Goal: Information Seeking & Learning: Learn about a topic

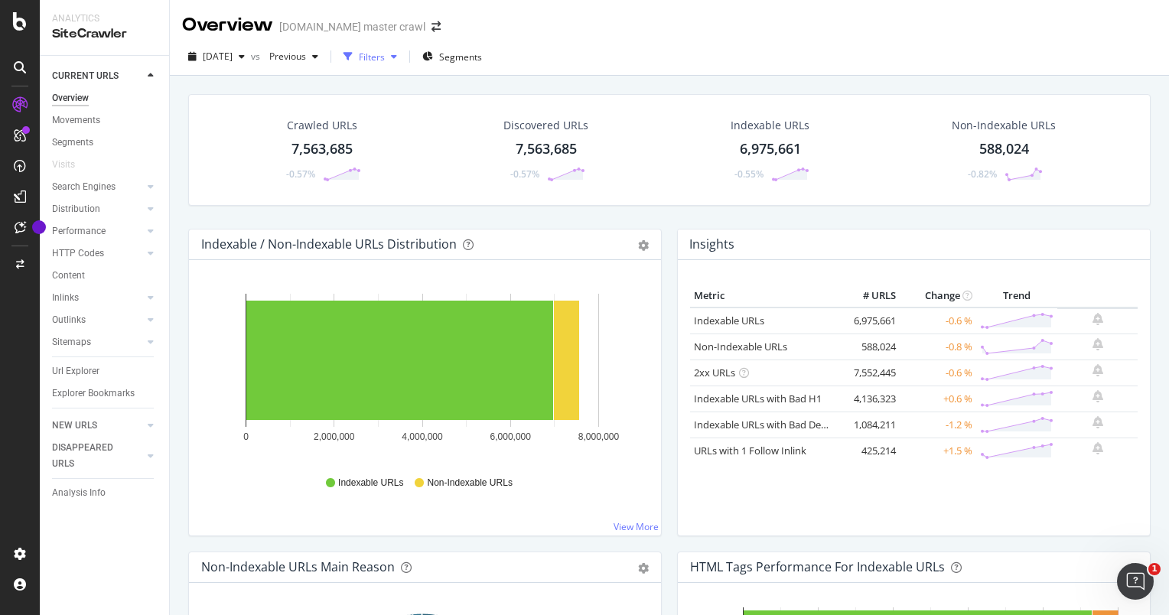
click at [385, 52] on div "Filters" at bounding box center [372, 56] width 26 height 13
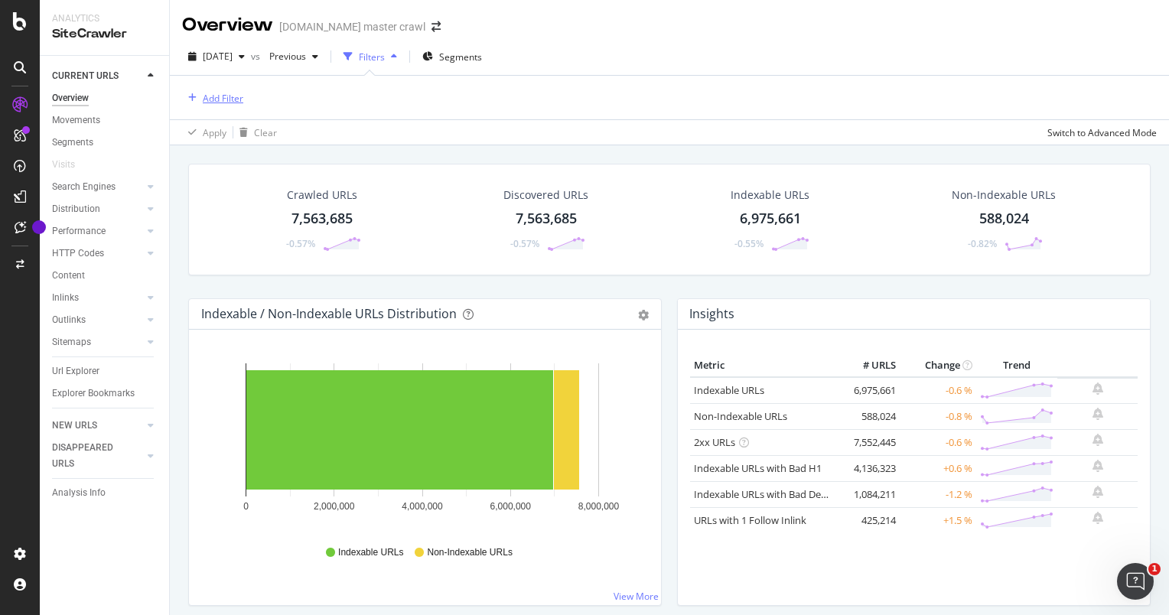
click at [211, 104] on div "Add Filter" at bounding box center [223, 98] width 41 height 13
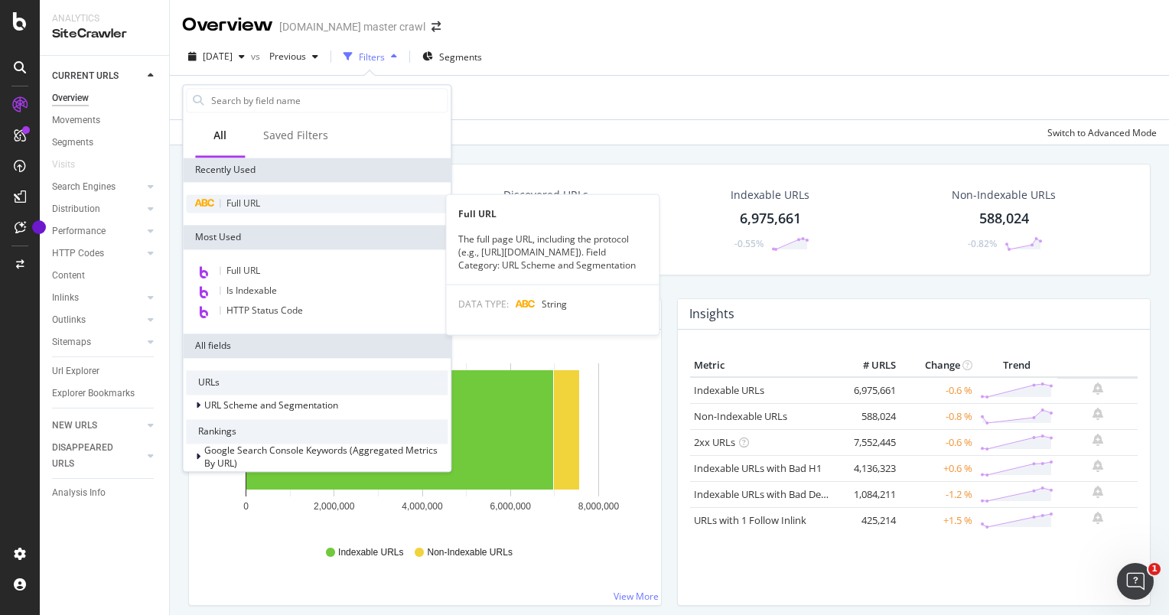
click at [270, 205] on div "Full URL" at bounding box center [317, 203] width 262 height 18
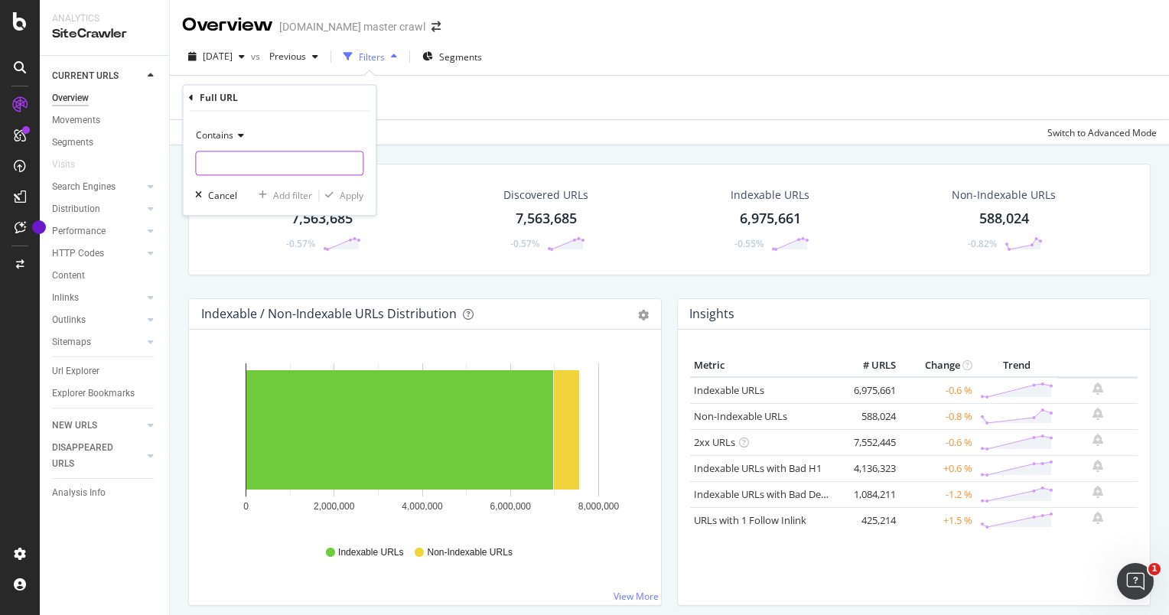
click at [269, 174] on input "text" at bounding box center [279, 163] width 167 height 24
type input "apple"
click at [346, 197] on div "Apply" at bounding box center [352, 195] width 24 height 13
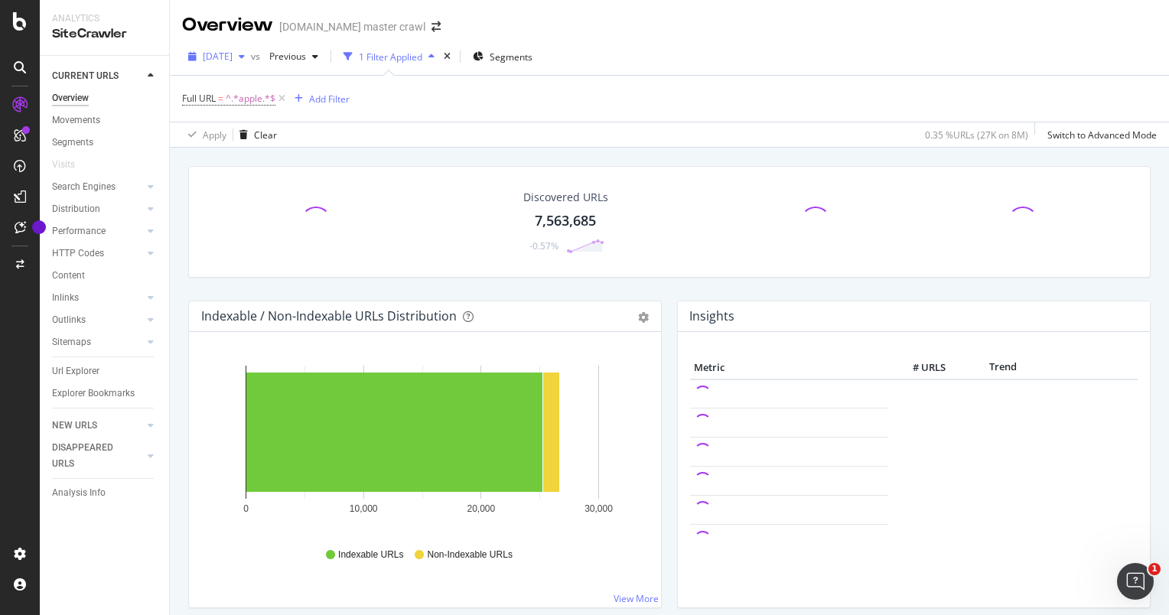
click at [233, 54] on span "[DATE]" at bounding box center [218, 56] width 30 height 13
click at [306, 58] on span "Previous" at bounding box center [284, 56] width 43 height 13
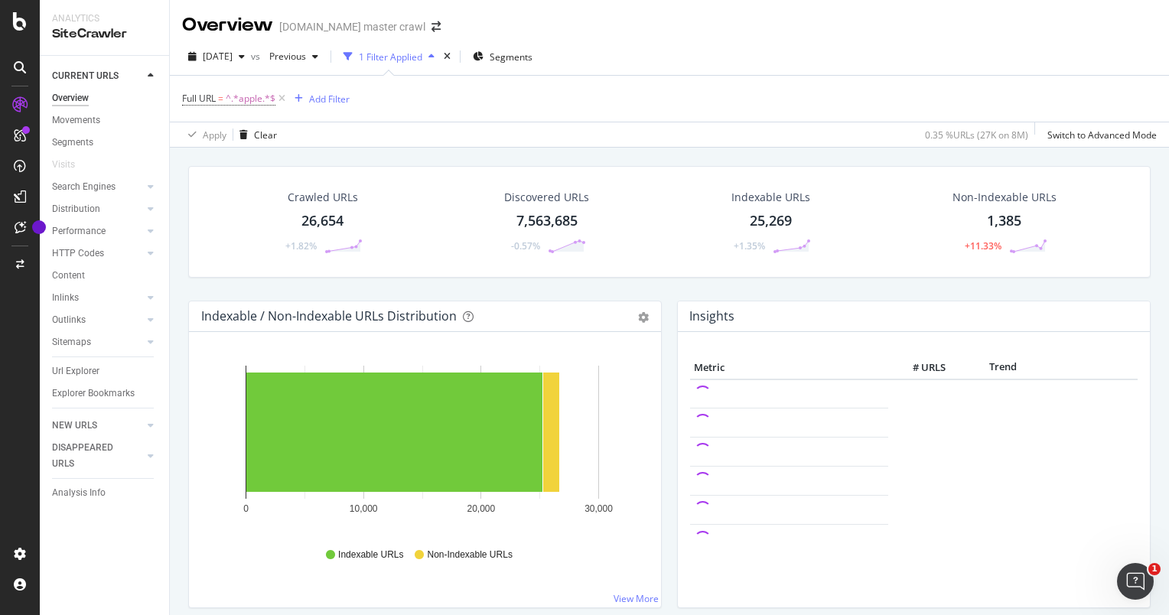
click at [581, 99] on div "Full URL = ^.*apple.*$ Add Filter" at bounding box center [669, 99] width 975 height 46
click at [306, 57] on span "Previous" at bounding box center [284, 56] width 43 height 13
click at [313, 155] on div "[DATE]" at bounding box center [340, 151] width 82 height 14
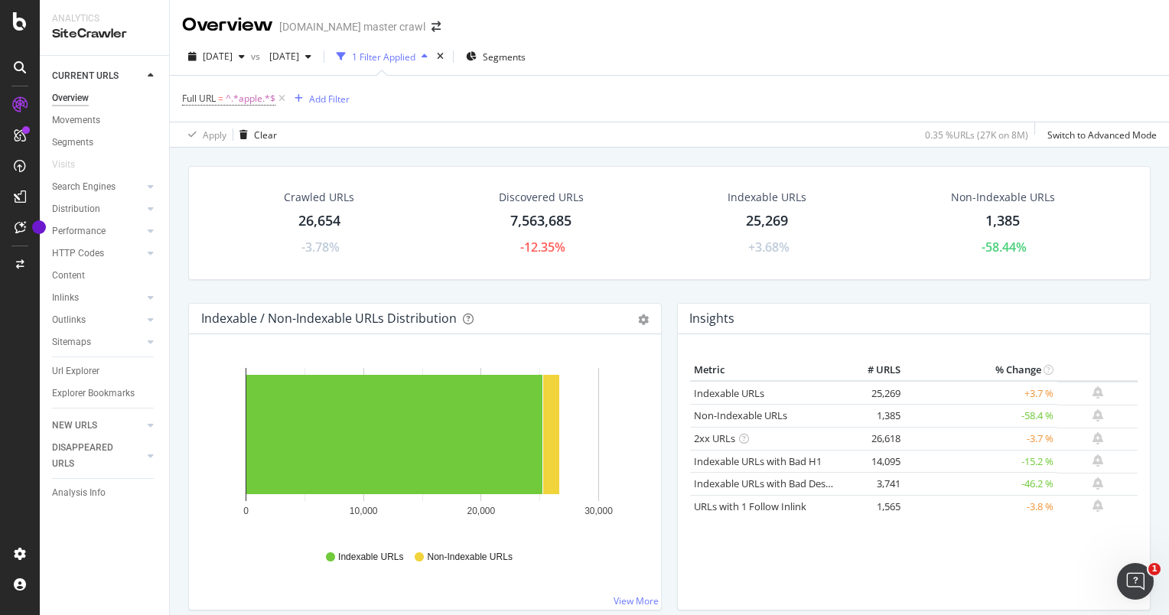
click at [327, 208] on div "Crawled URLs 26,654 -3.78%" at bounding box center [319, 223] width 101 height 82
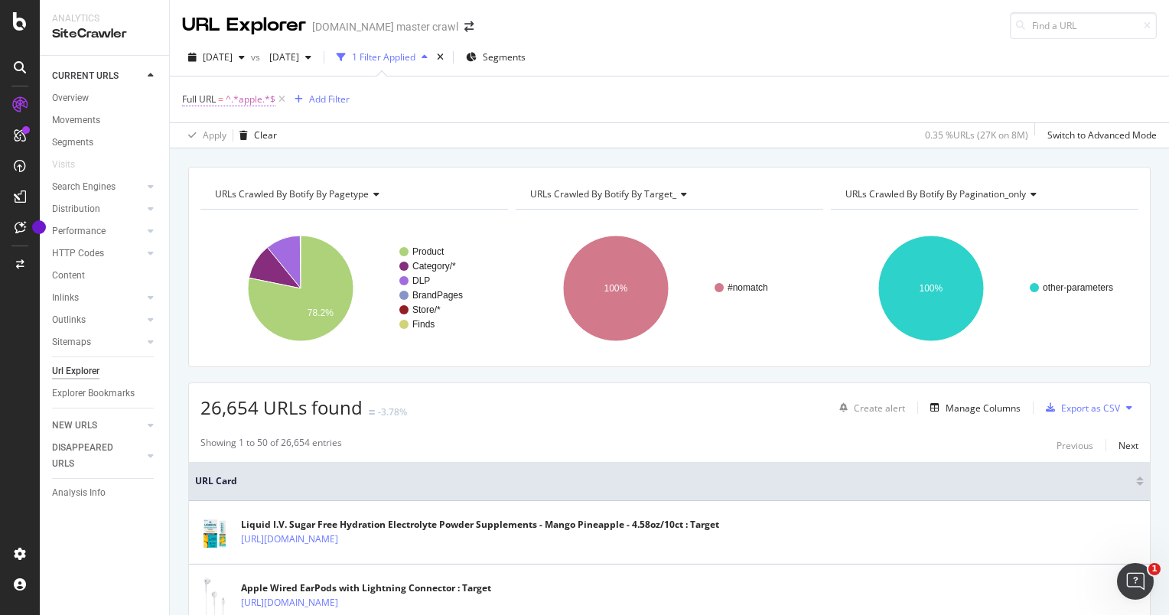
click at [244, 98] on span "^.*apple.*$" at bounding box center [251, 99] width 50 height 21
click at [226, 166] on input "apple" at bounding box center [268, 162] width 145 height 24
type input "/apple/"
click at [330, 190] on icon "button" at bounding box center [329, 194] width 8 height 9
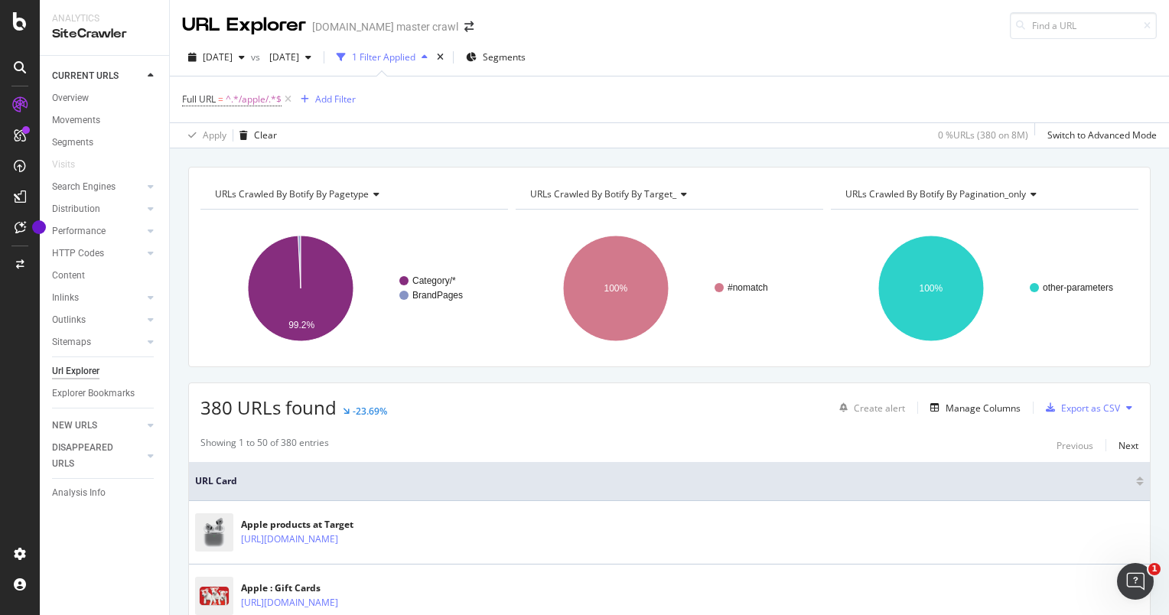
scroll to position [538, 0]
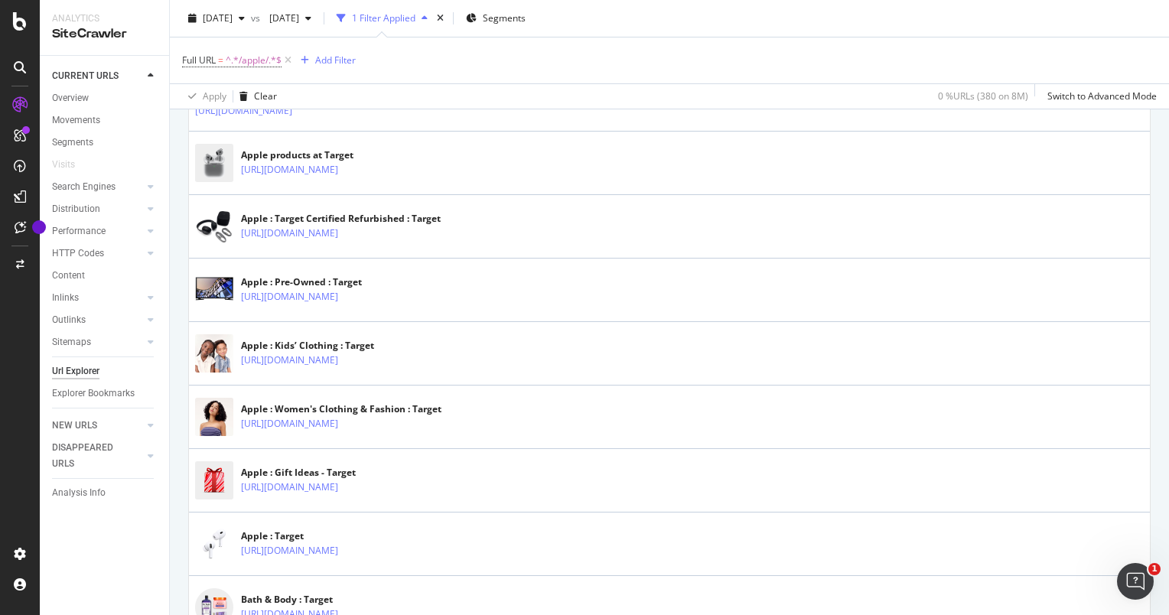
click at [1168, 209] on div "URL Explorer [DOMAIN_NAME] master crawl [DATE] vs [DATE] 1 Filter Applied Segme…" at bounding box center [669, 307] width 999 height 615
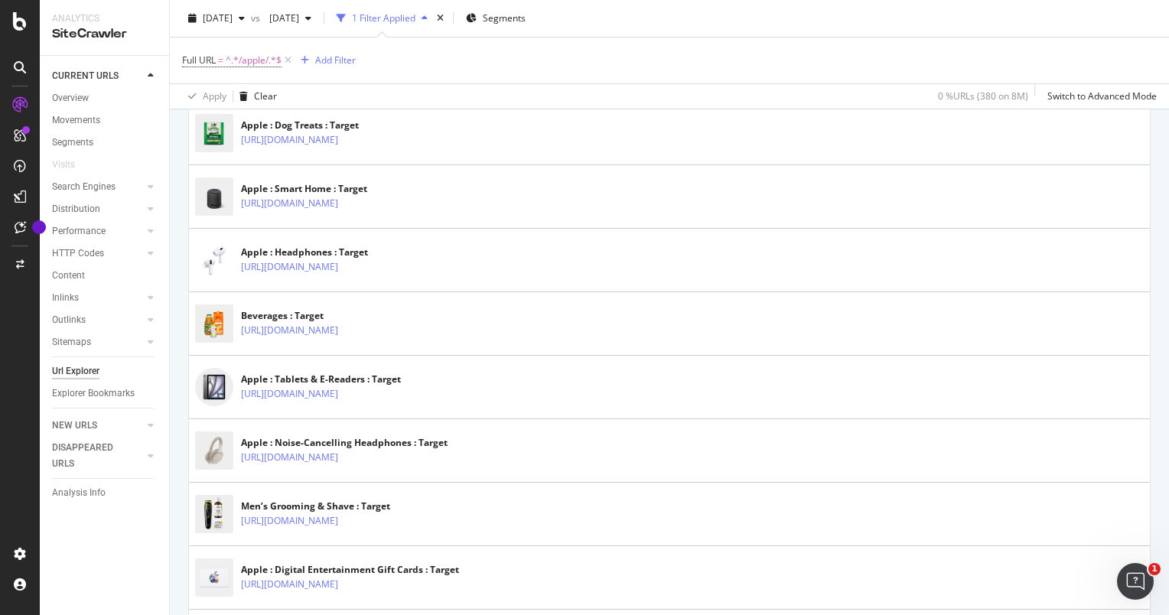
click at [1168, 209] on div "URL Explorer [DOMAIN_NAME] master crawl [DATE] vs [DATE] 1 Filter Applied Segme…" at bounding box center [669, 307] width 999 height 615
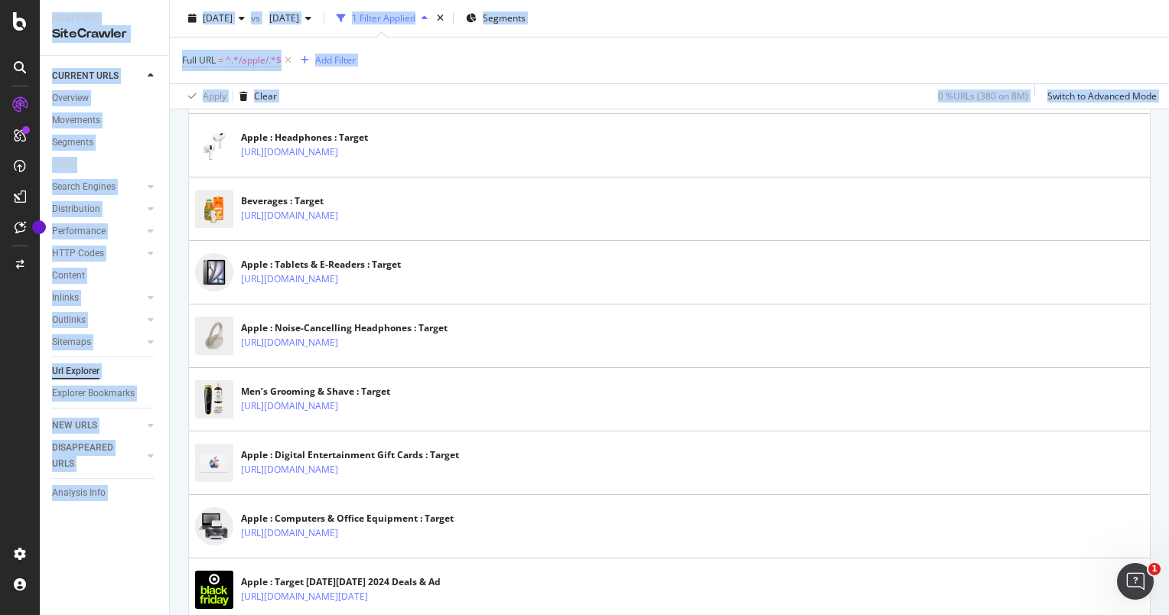
scroll to position [1194, 0]
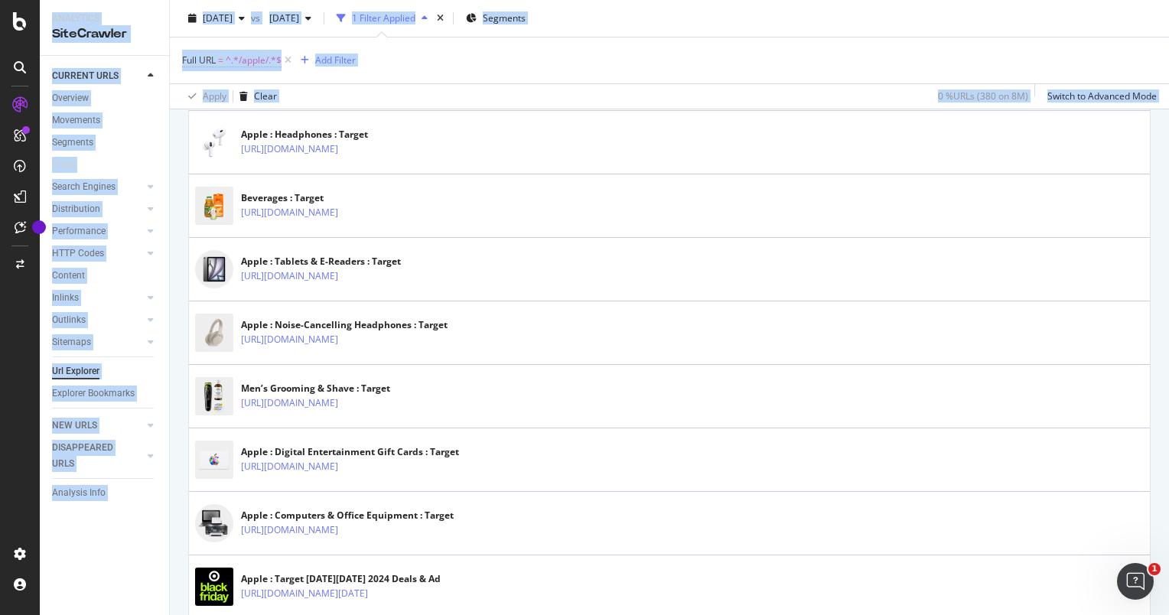
drag, startPoint x: 1168, startPoint y: 209, endPoint x: 1171, endPoint y: 227, distance: 18.6
click at [1168, 227] on html "Analytics SiteCrawler CURRENT URLS Overview Movements Segments Visits Search En…" at bounding box center [584, 307] width 1169 height 615
drag, startPoint x: 1168, startPoint y: 227, endPoint x: 1138, endPoint y: 298, distance: 77.2
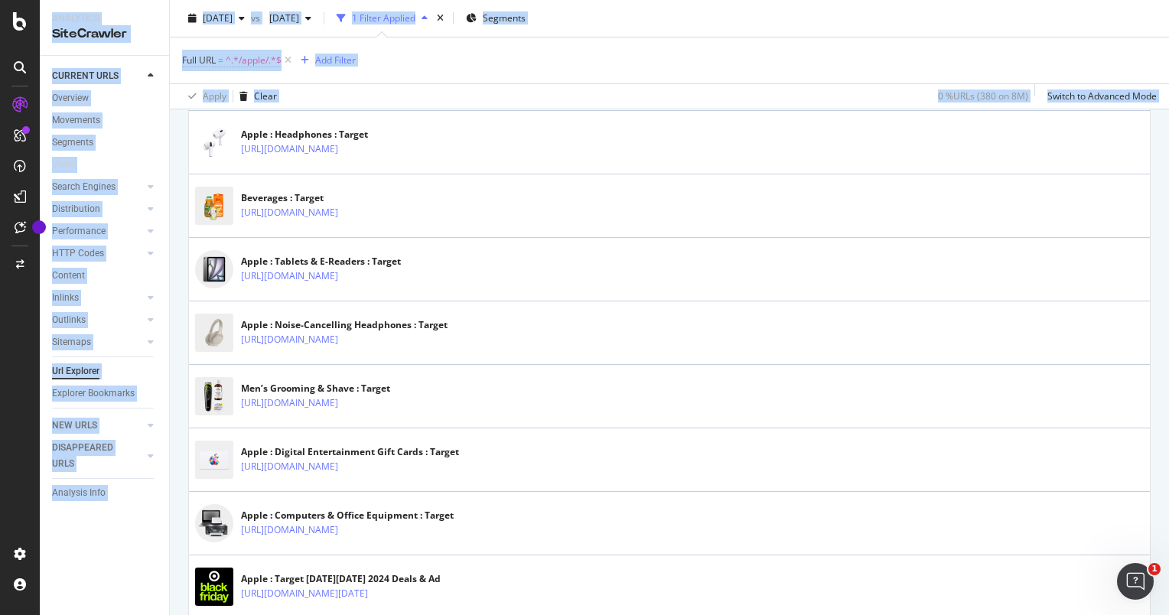
click at [102, 551] on div "CURRENT URLS Overview Movements Segments Visits Search Engines Top Charts Segme…" at bounding box center [104, 335] width 129 height 559
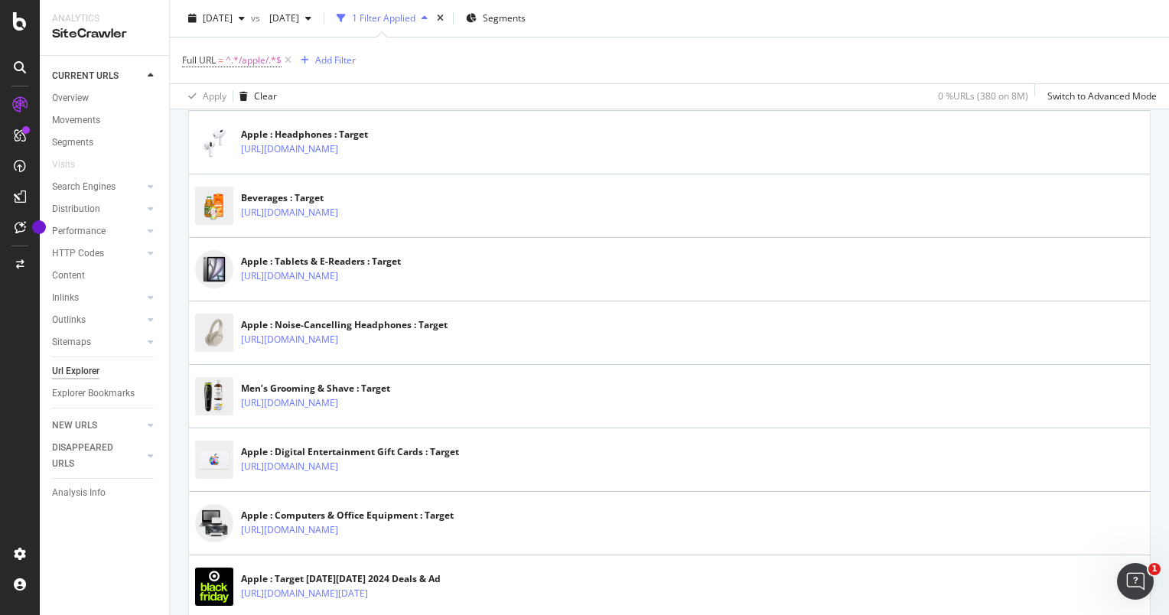
click at [25, 467] on div at bounding box center [20, 317] width 37 height 449
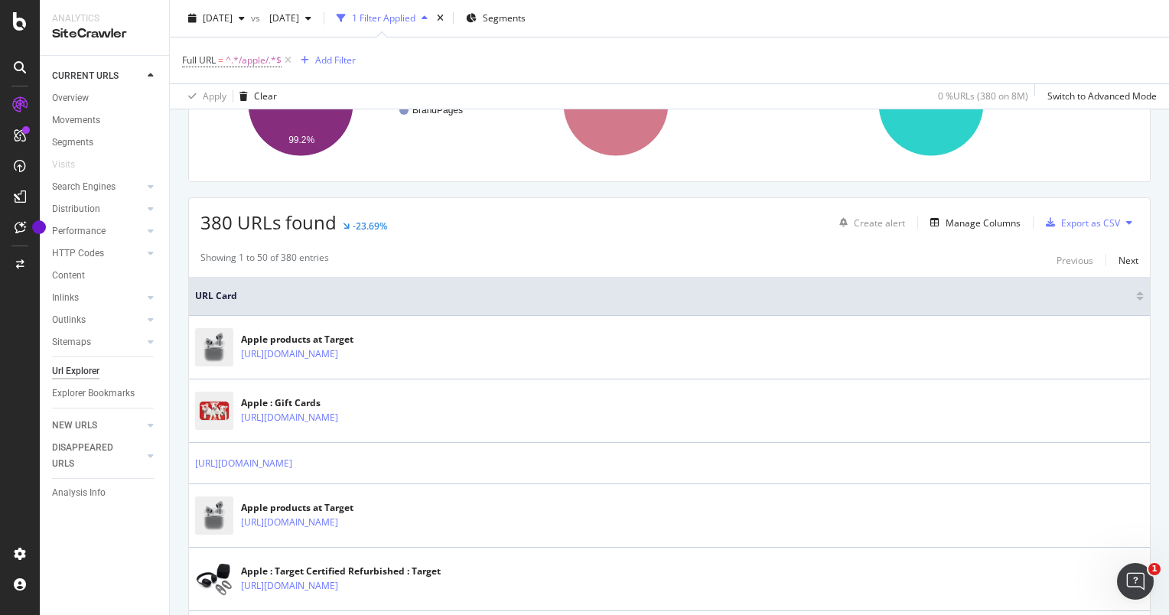
scroll to position [122, 0]
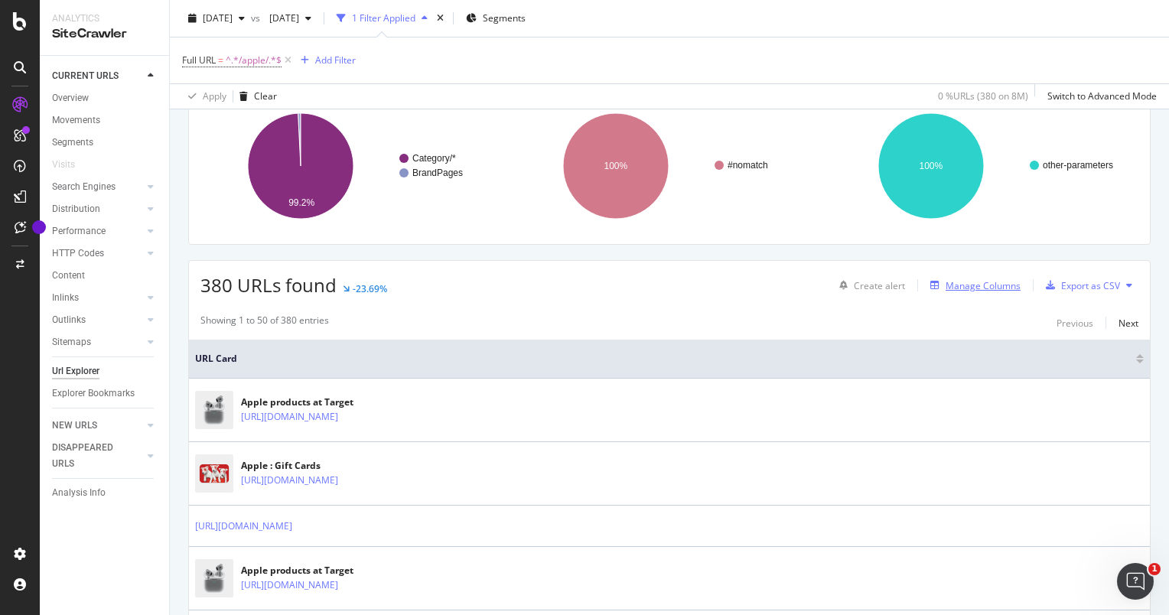
click at [976, 277] on div "Manage Columns" at bounding box center [972, 285] width 96 height 17
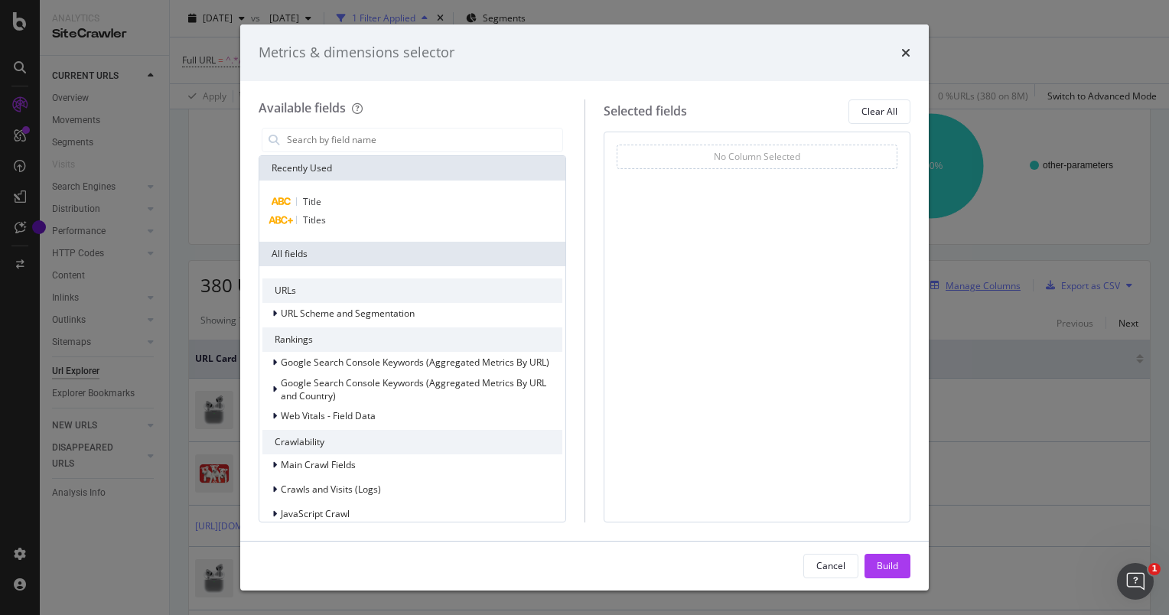
type input "i"
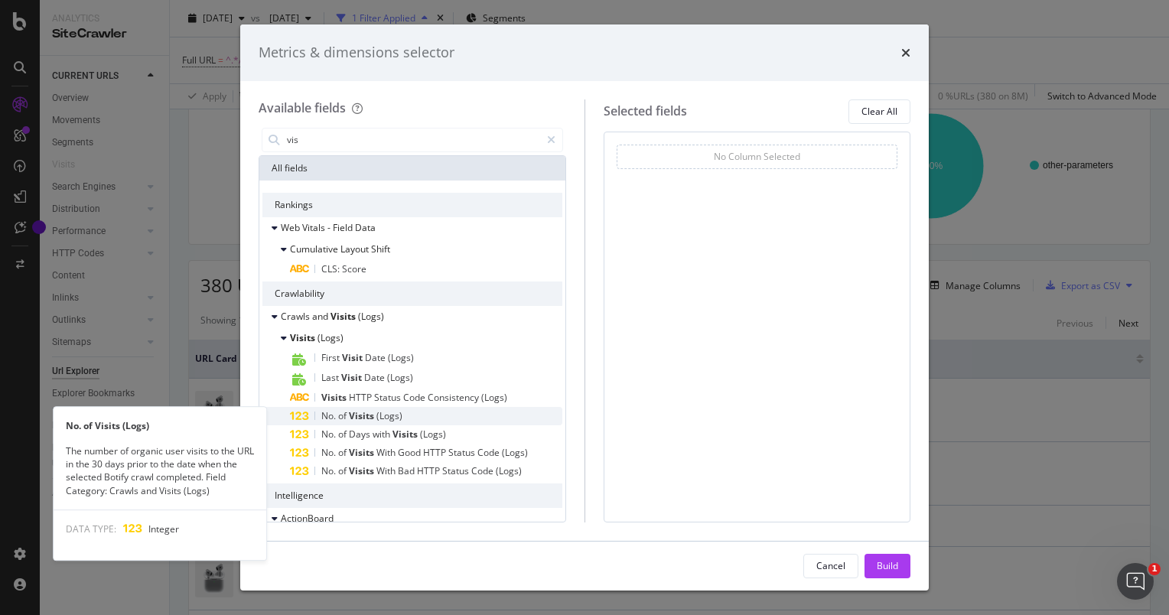
type input "vis"
click at [417, 412] on div "No. of Visits (Logs)" at bounding box center [426, 416] width 272 height 18
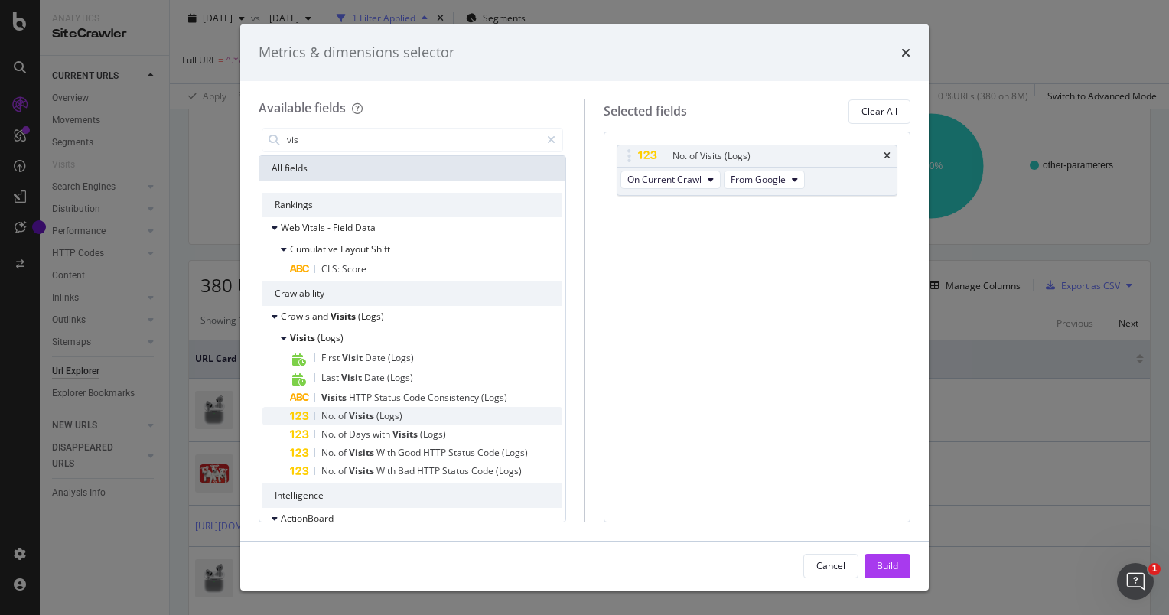
click at [465, 416] on div "No. of Visits (Logs)" at bounding box center [426, 416] width 272 height 18
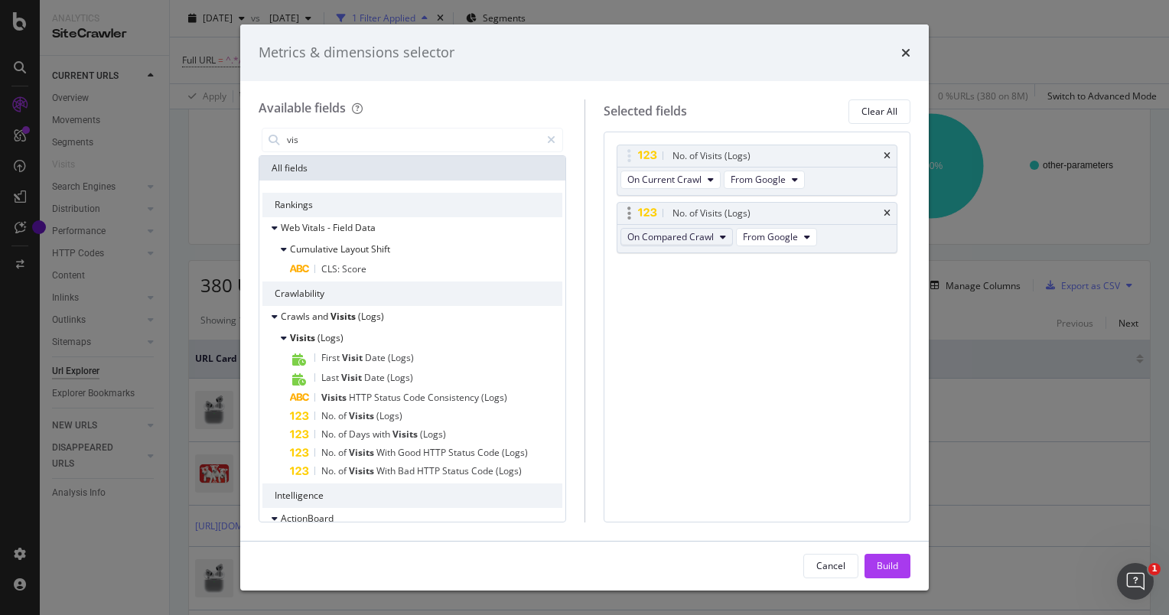
click at [661, 239] on span "On Compared Crawl" at bounding box center [670, 236] width 86 height 13
click at [689, 292] on span "On Compared Crawl" at bounding box center [677, 292] width 88 height 14
click at [899, 568] on button "Build" at bounding box center [888, 566] width 46 height 24
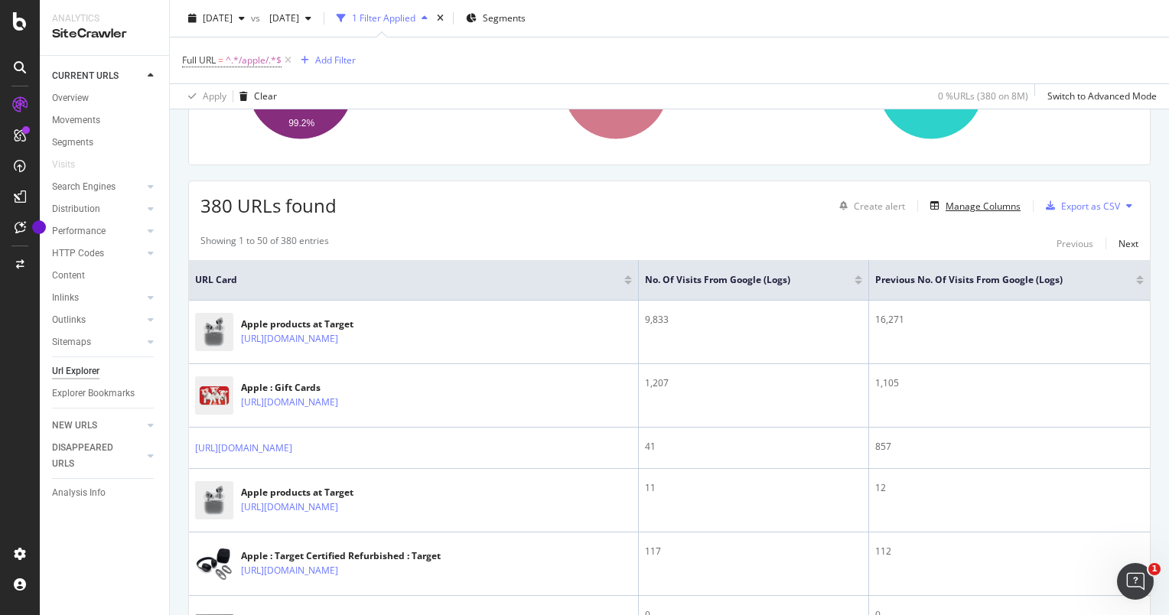
scroll to position [207, 0]
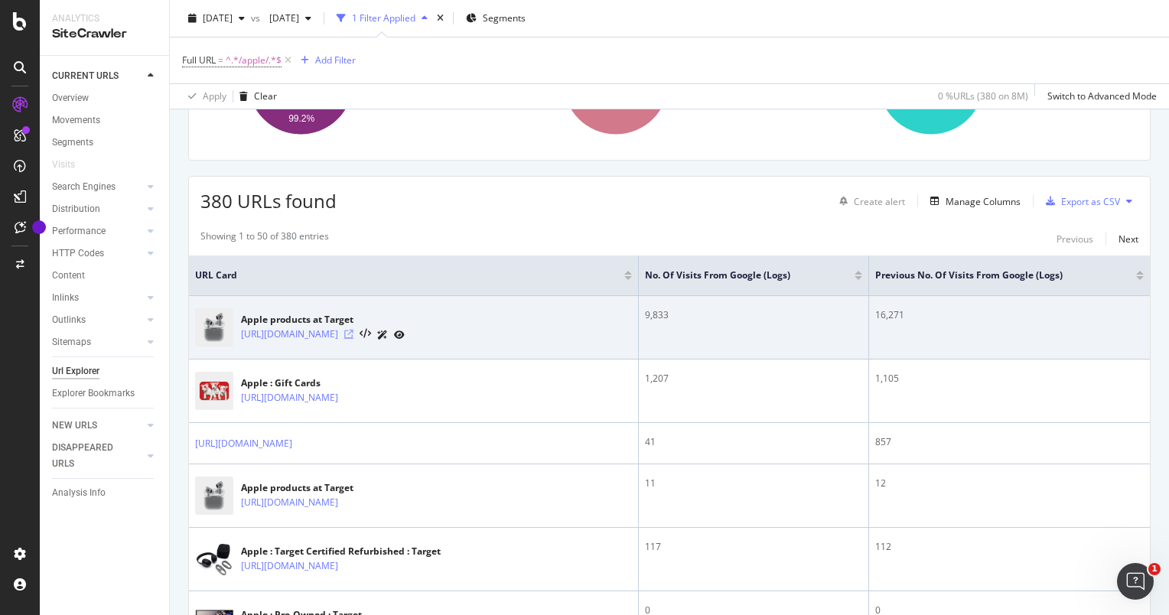
click at [353, 335] on icon at bounding box center [348, 334] width 9 height 9
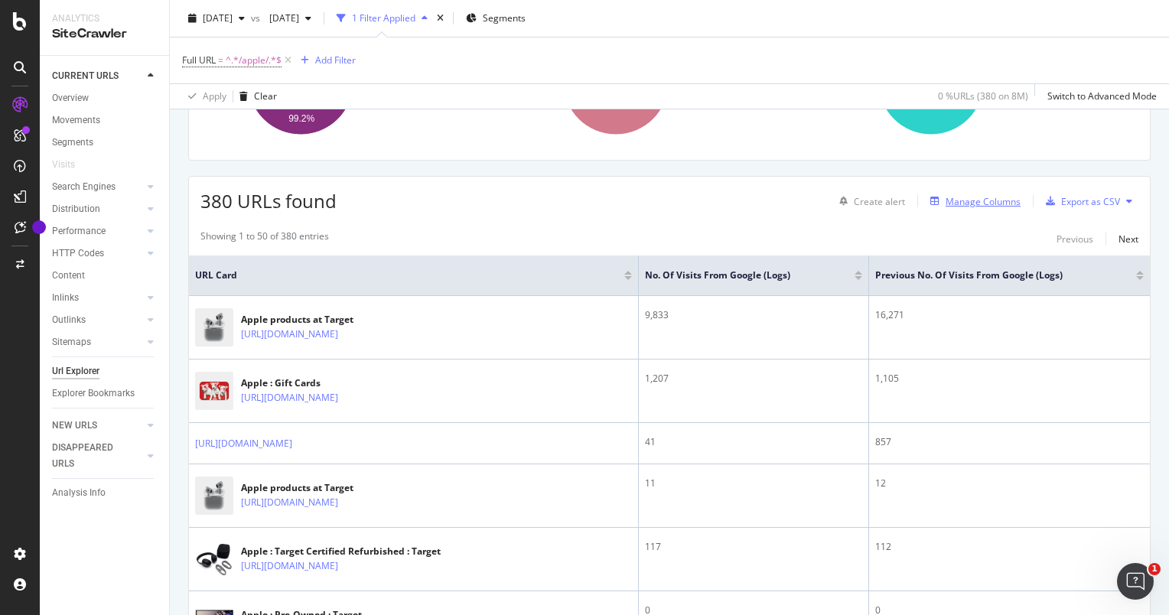
click at [948, 205] on div "Manage Columns" at bounding box center [983, 201] width 75 height 13
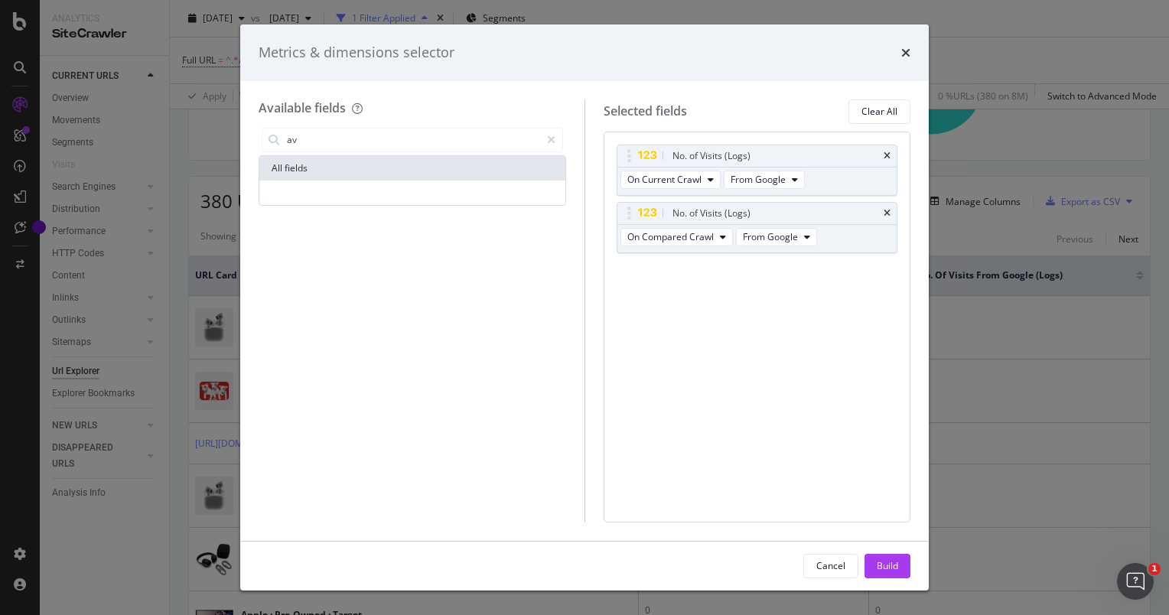
type input "a"
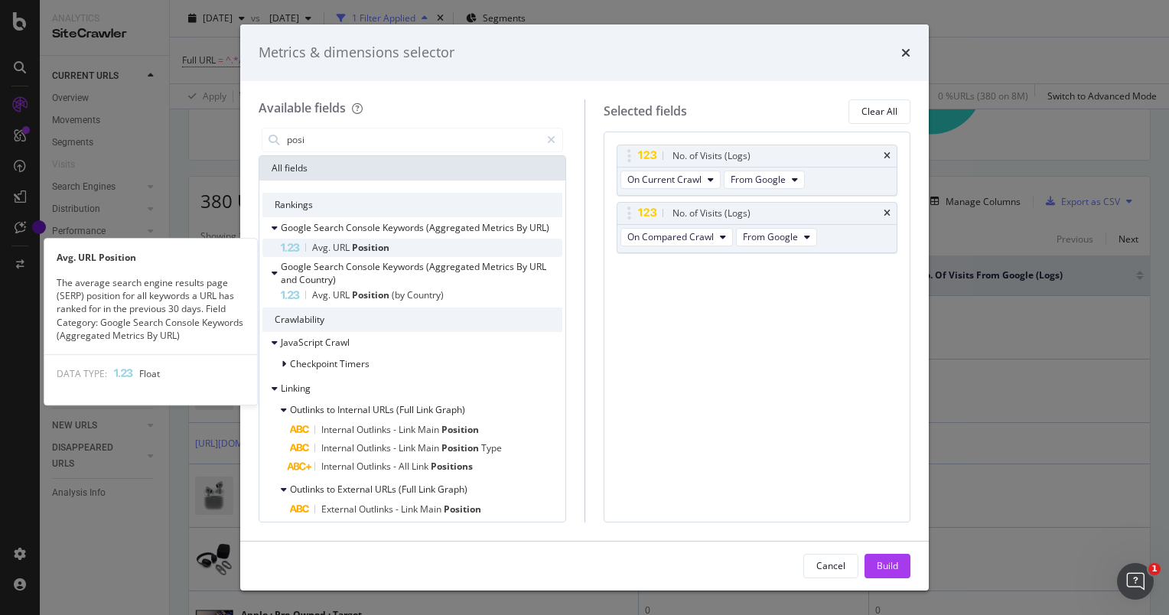
type input "posi"
click at [386, 249] on span "Position" at bounding box center [370, 247] width 37 height 13
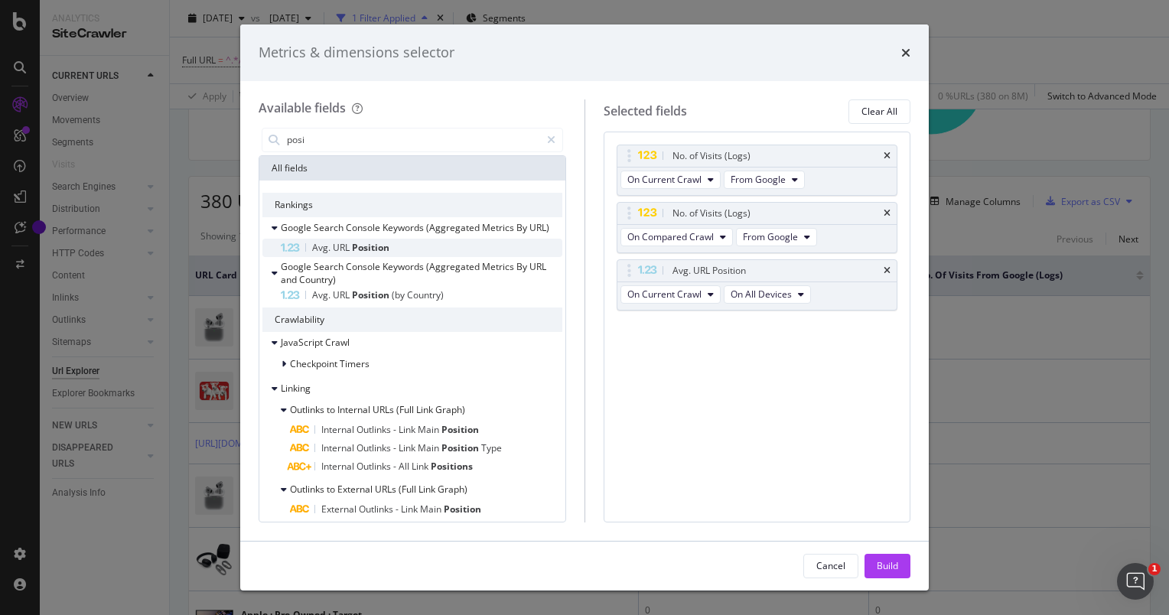
click at [408, 247] on div "Avg. URL Position" at bounding box center [422, 248] width 282 height 18
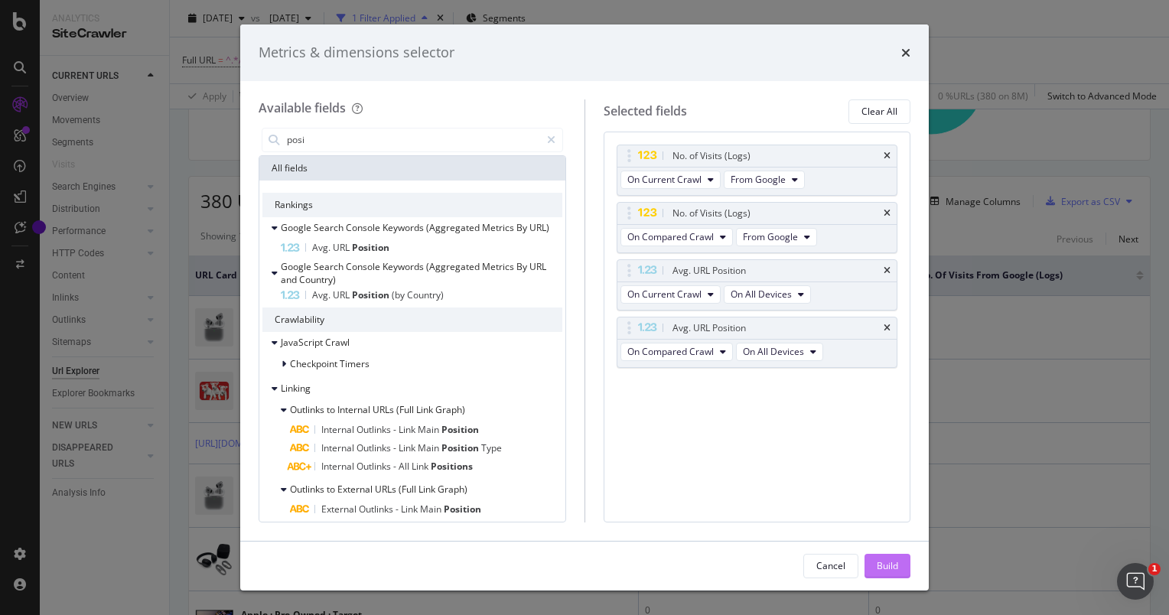
click at [903, 562] on button "Build" at bounding box center [888, 566] width 46 height 24
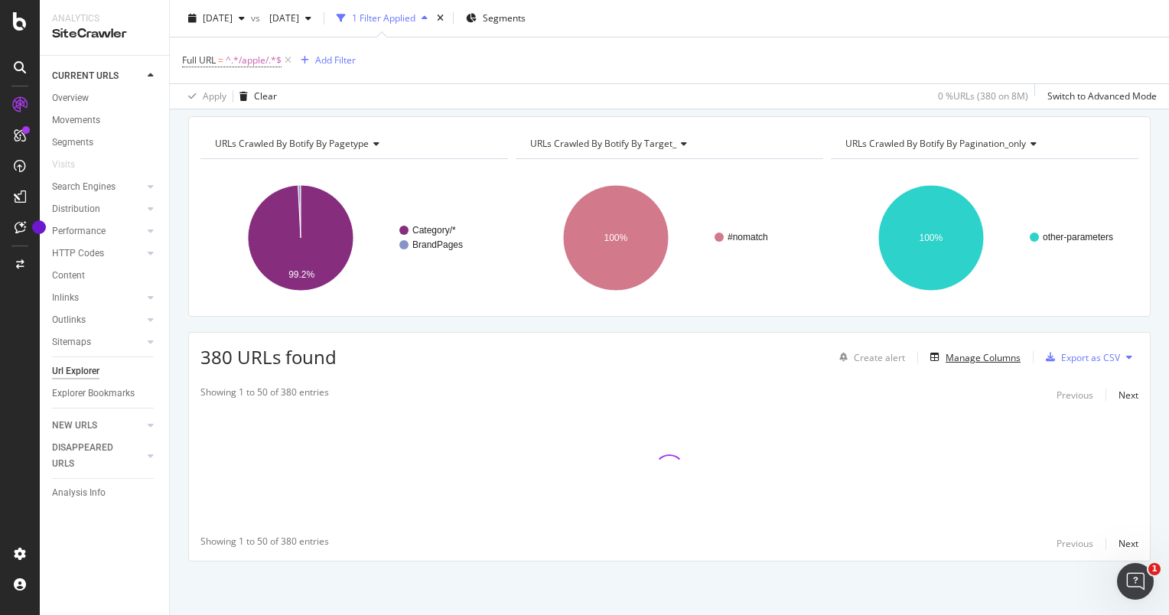
scroll to position [49, 0]
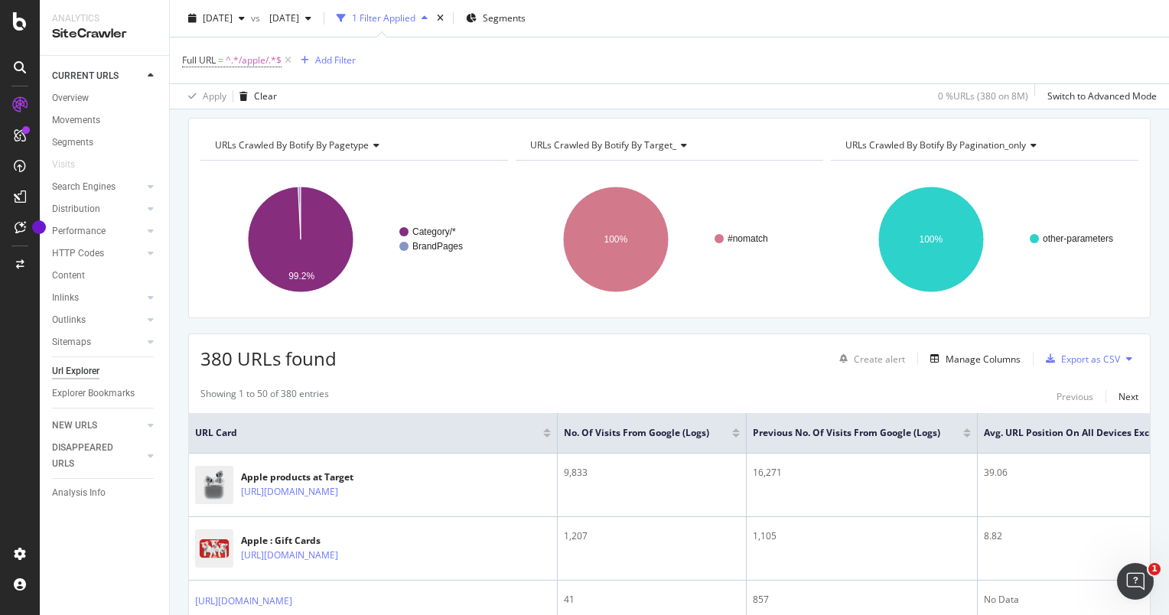
drag, startPoint x: 1133, startPoint y: 305, endPoint x: 731, endPoint y: 352, distance: 404.5
click at [731, 352] on div "380 URLs found Create alert Manage Columns Export as CSV" at bounding box center [669, 352] width 961 height 37
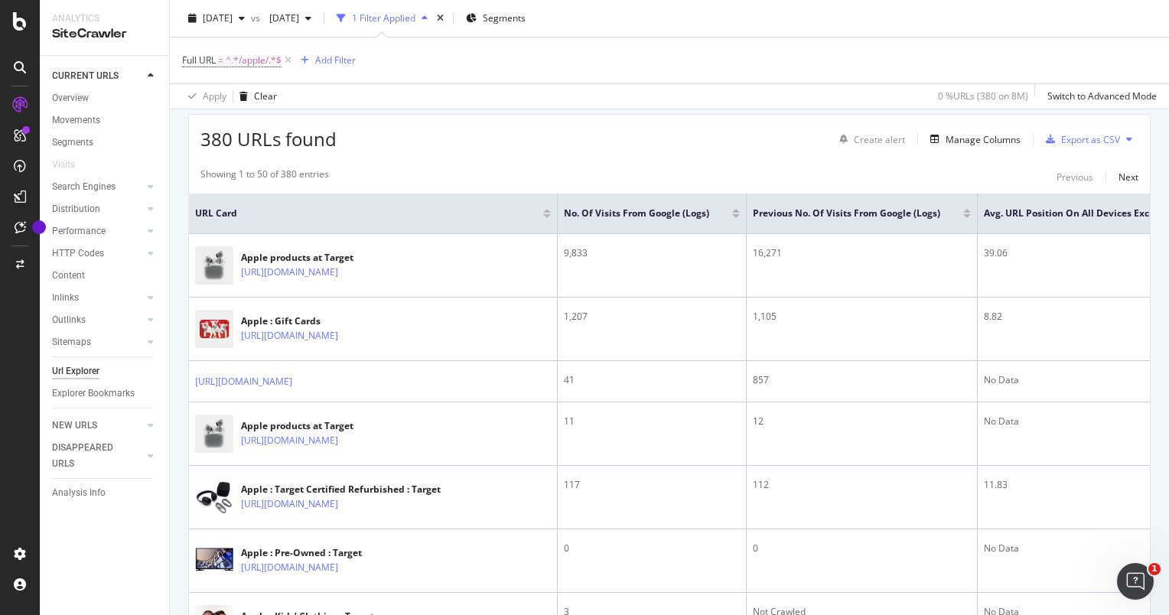
scroll to position [264, 0]
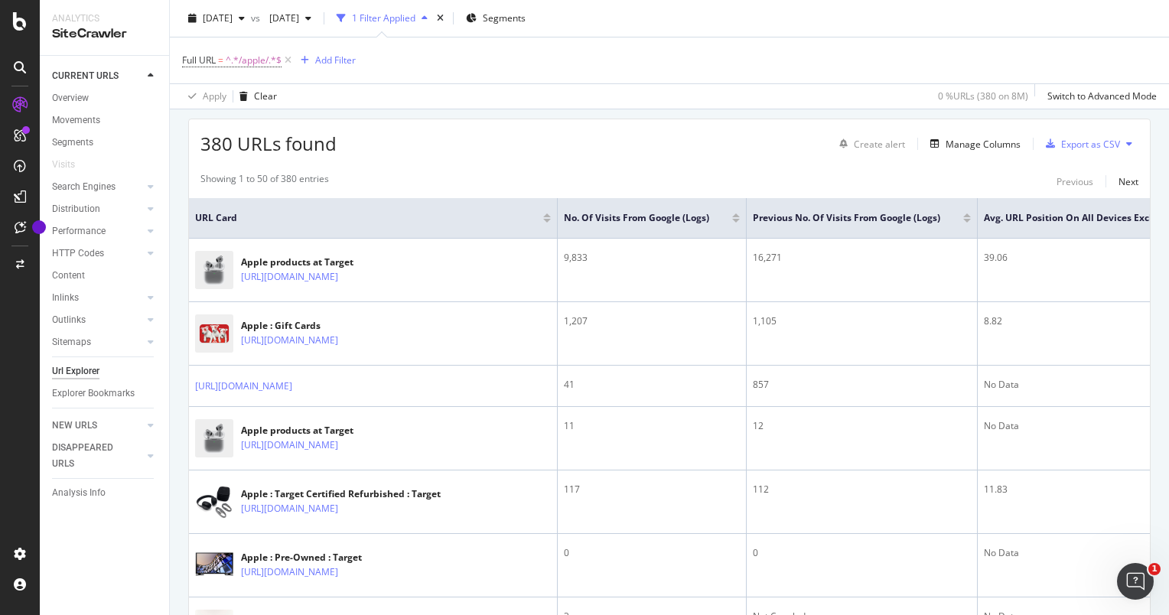
click at [500, 187] on div "Showing 1 to 50 of 380 entries Previous Next" at bounding box center [669, 181] width 961 height 18
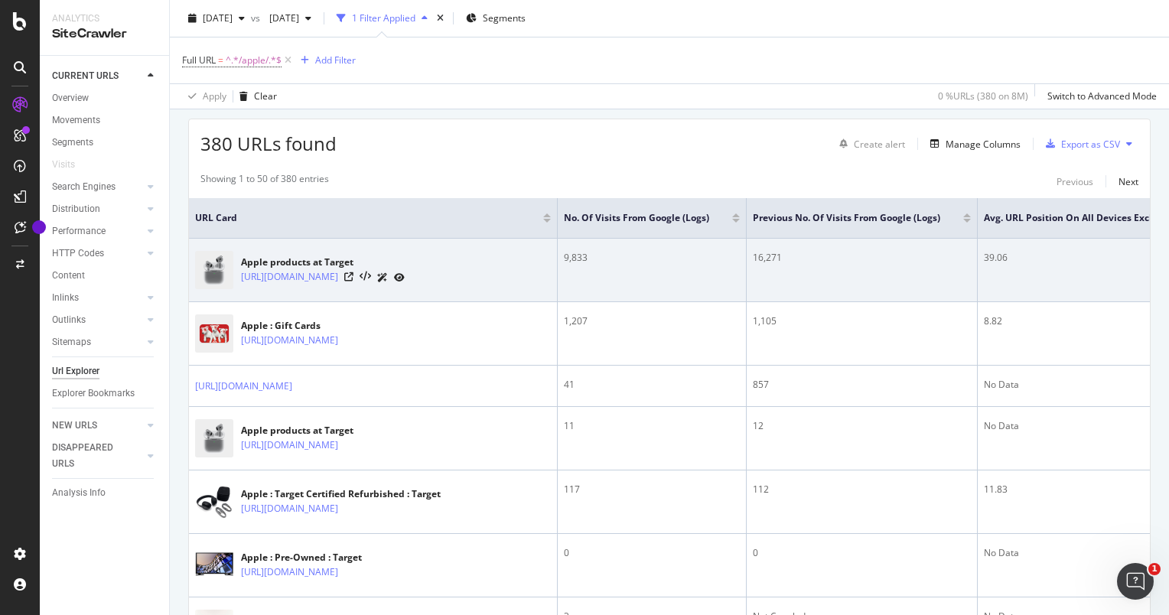
click at [487, 242] on td "Apple products at Target [URL][DOMAIN_NAME]" at bounding box center [373, 271] width 369 height 64
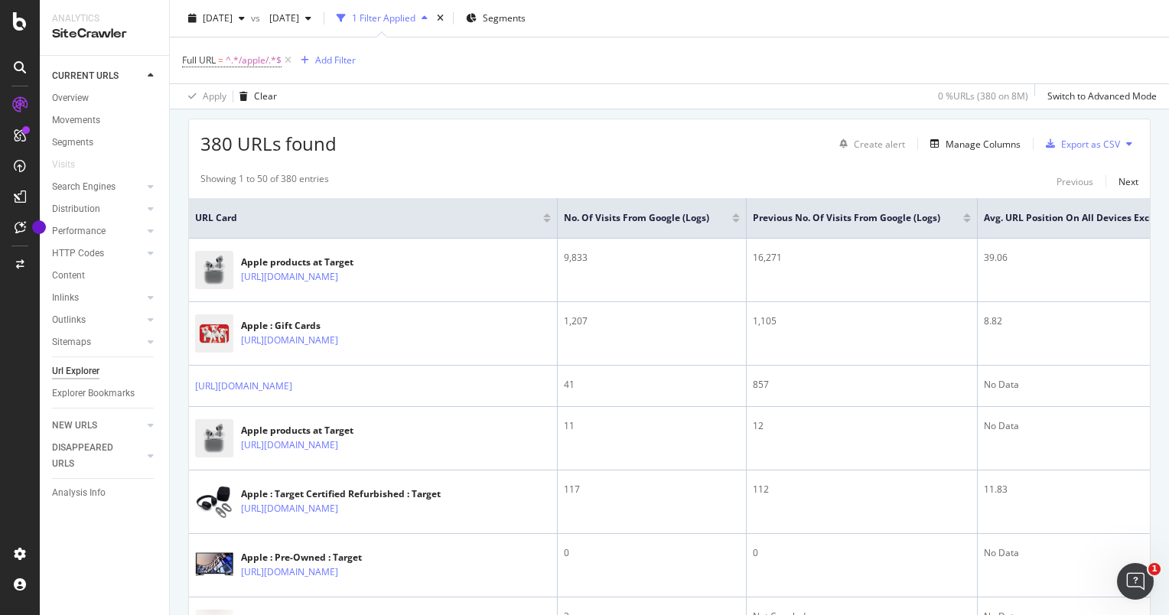
scroll to position [0, 0]
click at [971, 141] on div "Manage Columns" at bounding box center [983, 144] width 75 height 13
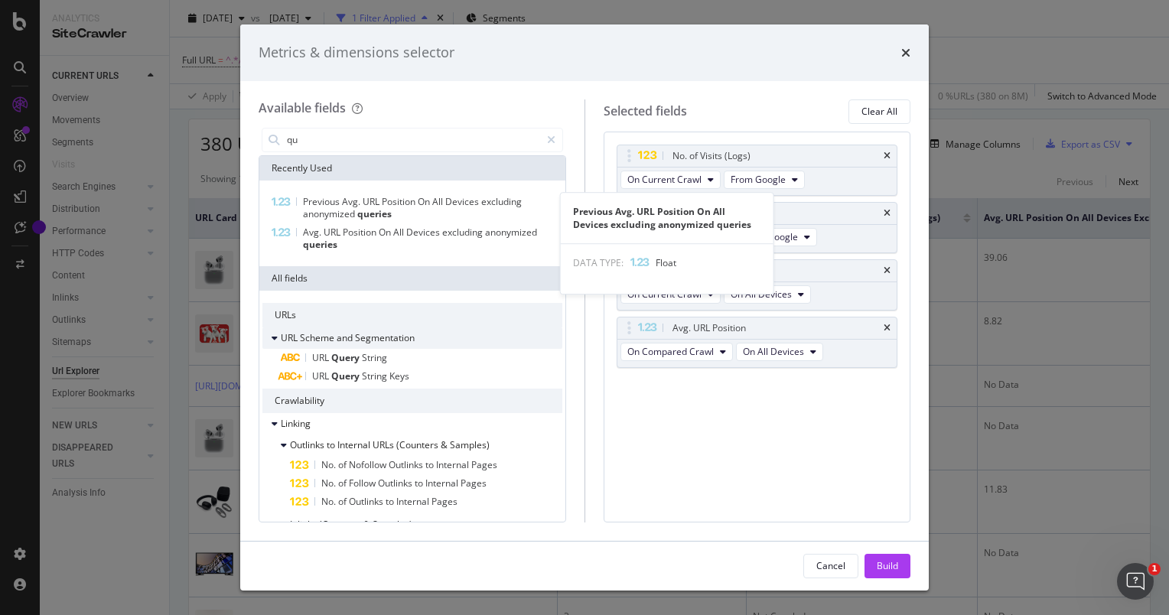
type input "q"
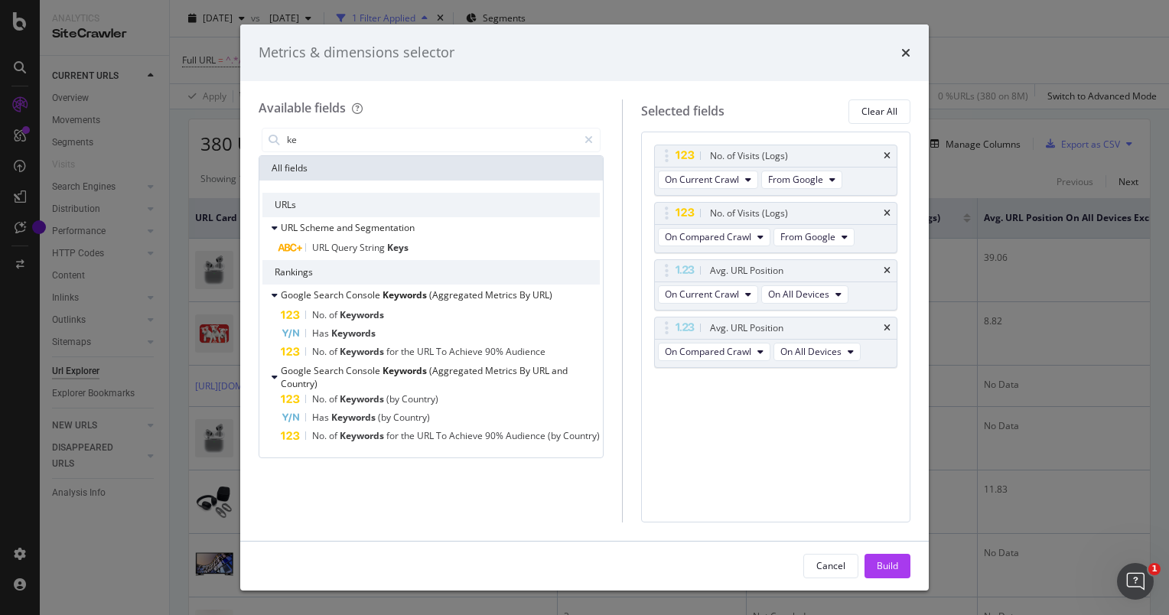
type input "k"
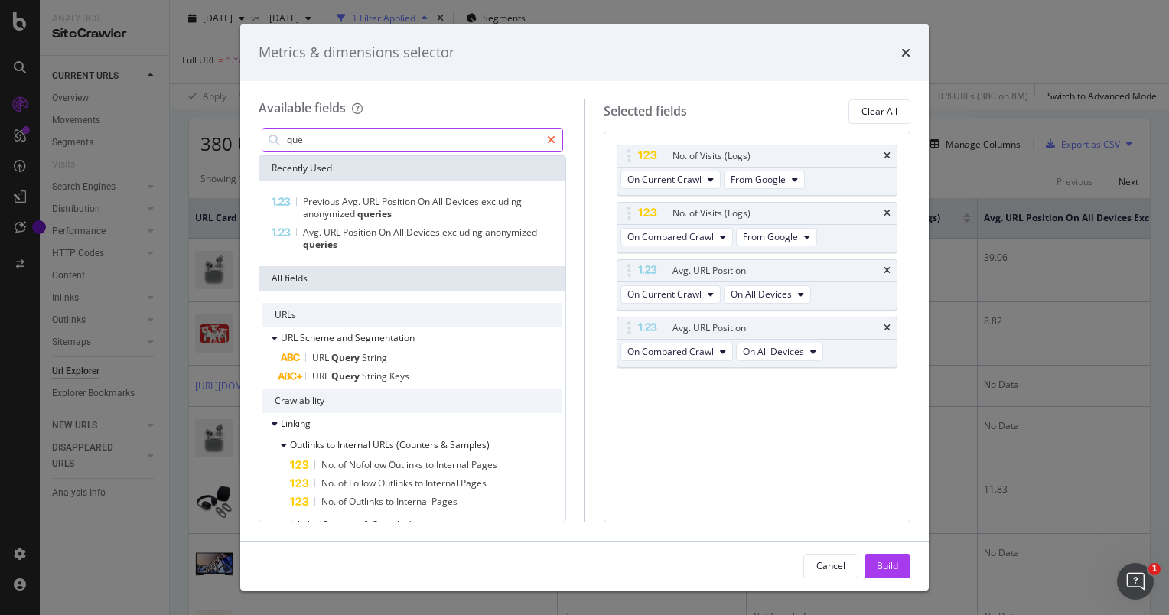
type input "que"
click at [549, 141] on icon "modal" at bounding box center [551, 140] width 8 height 11
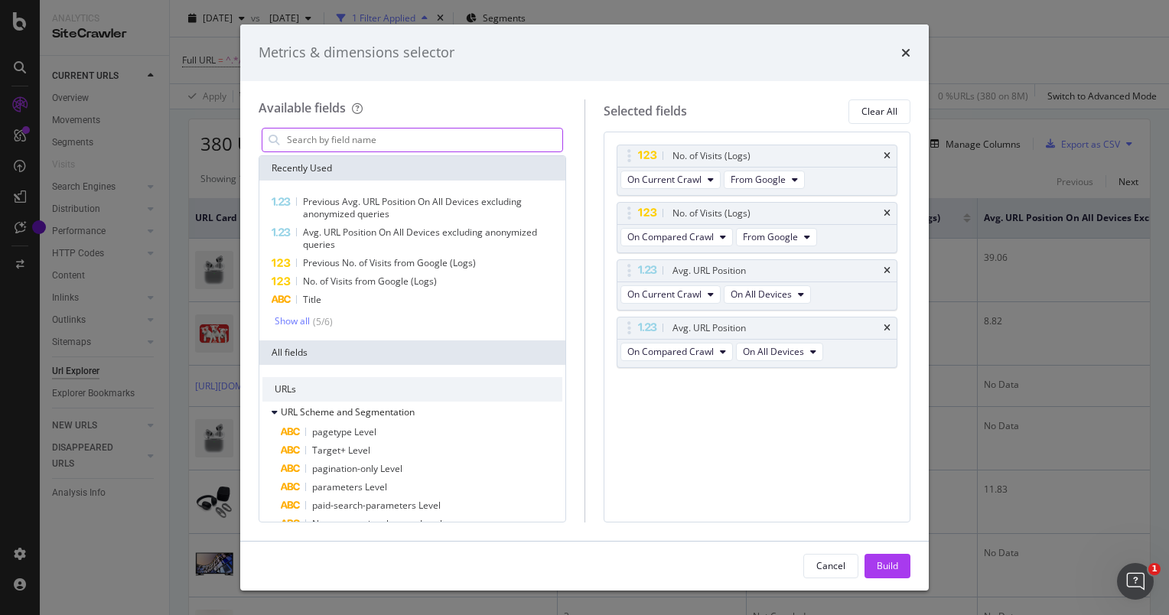
click at [533, 132] on input "modal" at bounding box center [423, 140] width 277 height 23
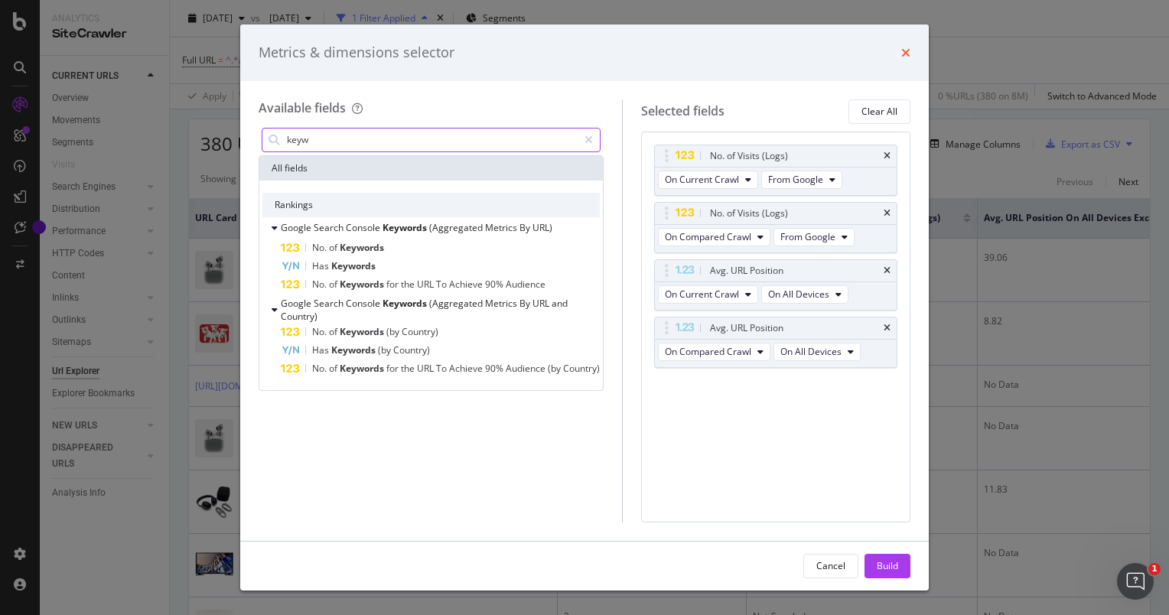
type input "keyw"
click at [908, 51] on icon "times" at bounding box center [905, 53] width 9 height 12
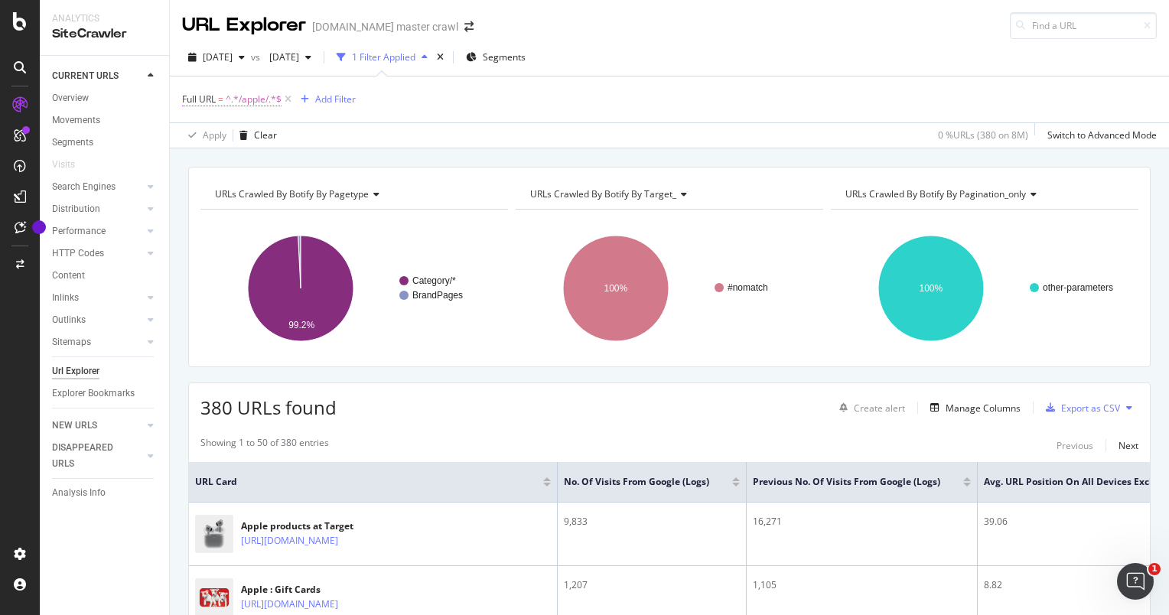
click at [241, 101] on span "^.*/apple/.*$" at bounding box center [254, 99] width 56 height 21
click at [203, 165] on input "/apple/" at bounding box center [268, 162] width 145 height 24
type input "/p/apple/"
click at [343, 192] on div "Apply" at bounding box center [352, 193] width 24 height 13
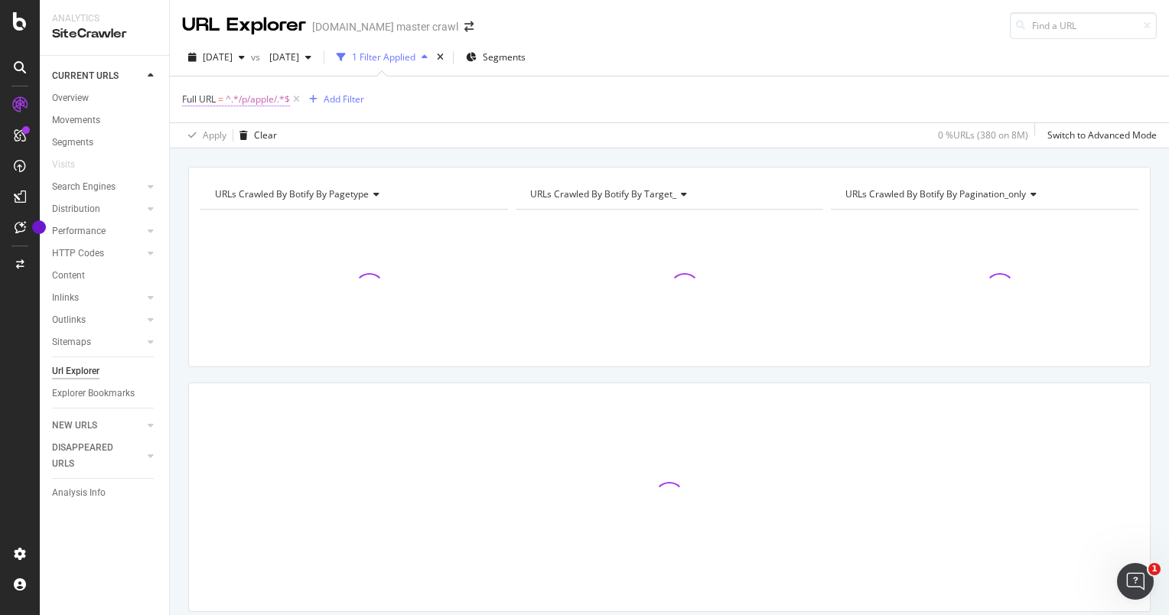
click at [256, 95] on span "^.*/p/apple/.*$" at bounding box center [258, 99] width 64 height 21
click at [265, 166] on input "/p/apple/" at bounding box center [268, 162] width 145 height 24
type input "/p/apple"
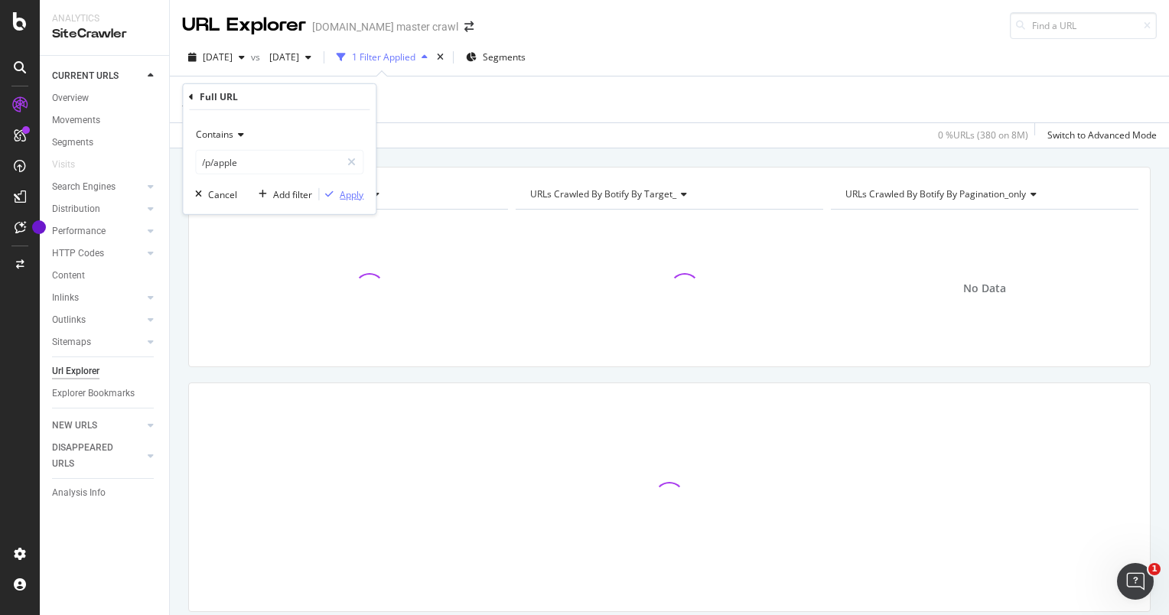
click at [343, 192] on div "Apply" at bounding box center [352, 193] width 24 height 13
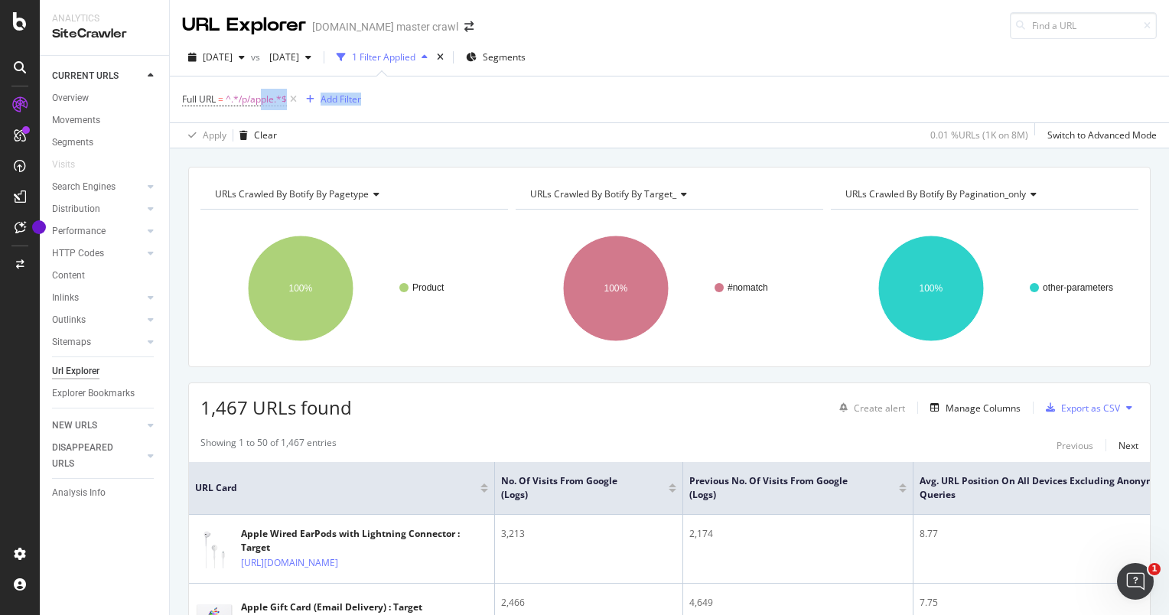
drag, startPoint x: 262, startPoint y: 93, endPoint x: 448, endPoint y: 128, distance: 189.1
click at [448, 128] on div "Full URL = ^.*/p/apple.*$ Add Filter Apply Clear 0.01 % URLs ( 1K on 8M ) Switc…" at bounding box center [669, 112] width 975 height 71
drag, startPoint x: 448, startPoint y: 128, endPoint x: 689, endPoint y: 143, distance: 240.7
click at [689, 143] on div "Apply Clear 0.01 % URLs ( 1K on 8M ) Switch to Advanced Mode" at bounding box center [669, 134] width 999 height 25
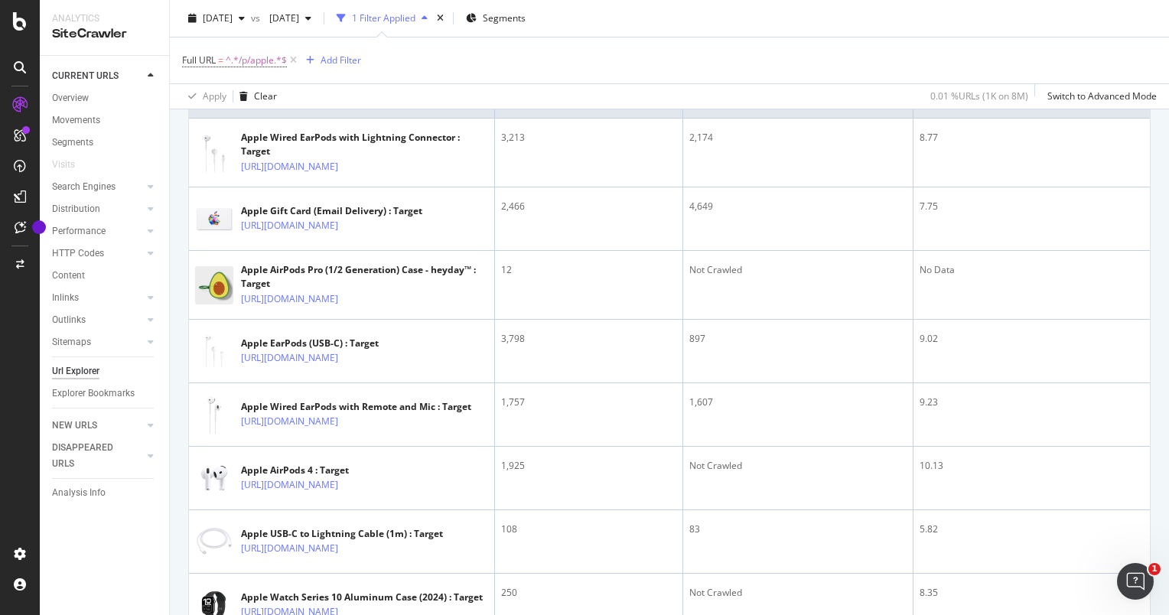
scroll to position [96, 0]
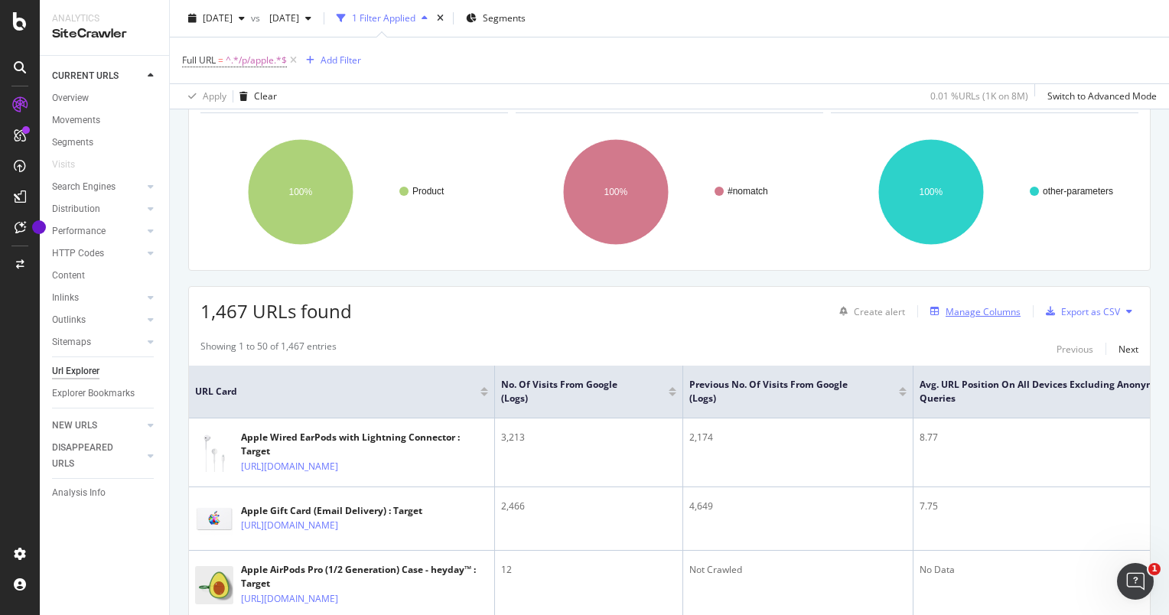
click at [972, 305] on div "Manage Columns" at bounding box center [983, 311] width 75 height 13
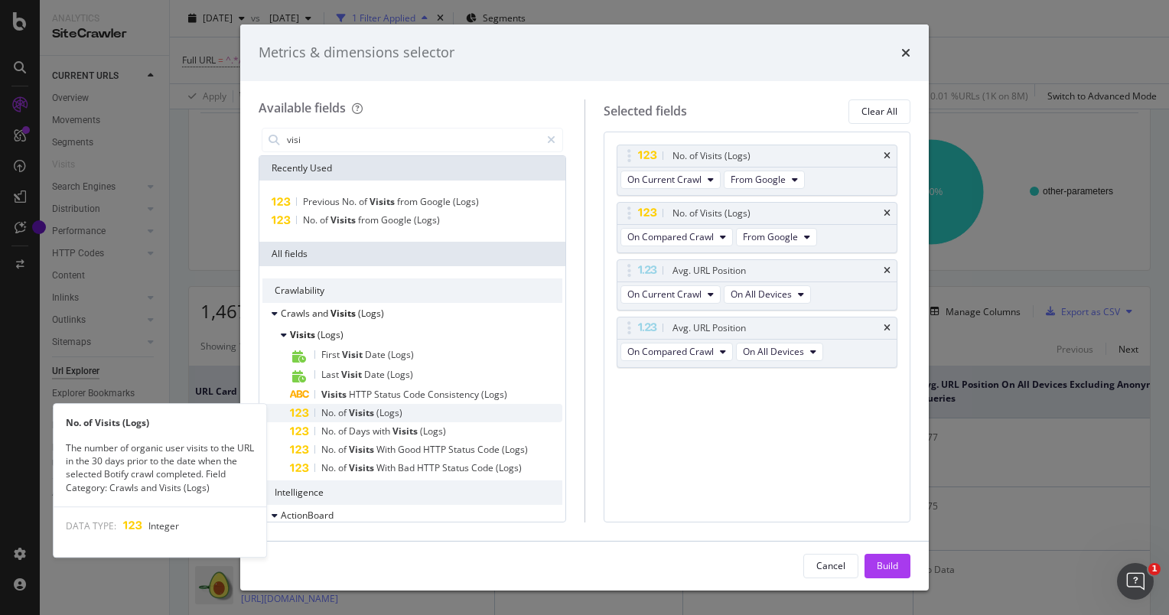
type input "visi"
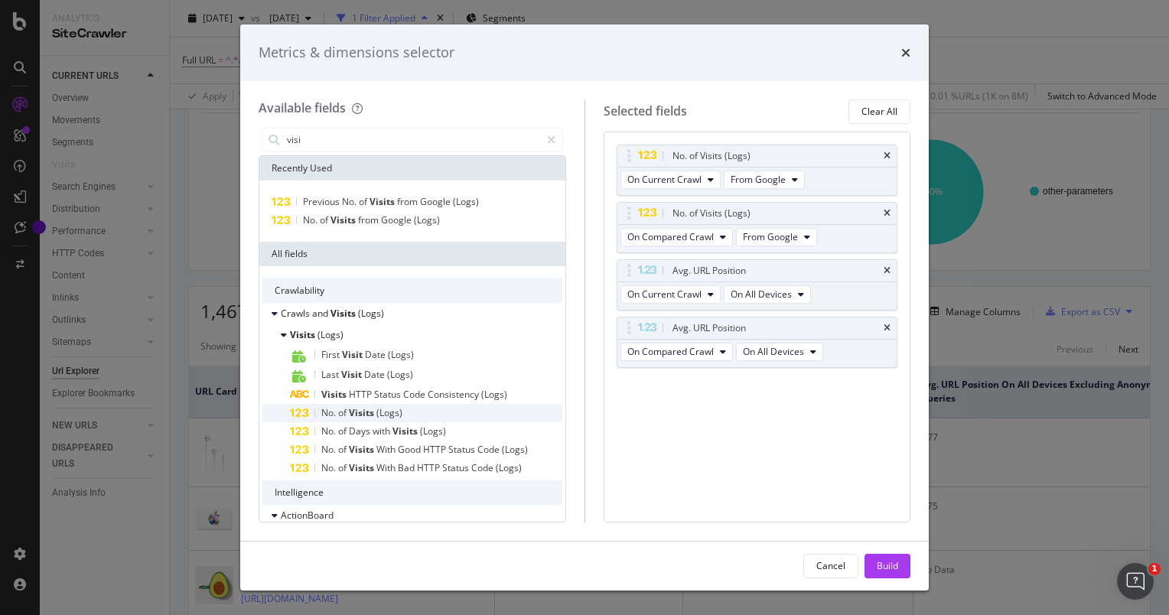
click at [406, 412] on div "No. of Visits (Logs)" at bounding box center [426, 413] width 272 height 18
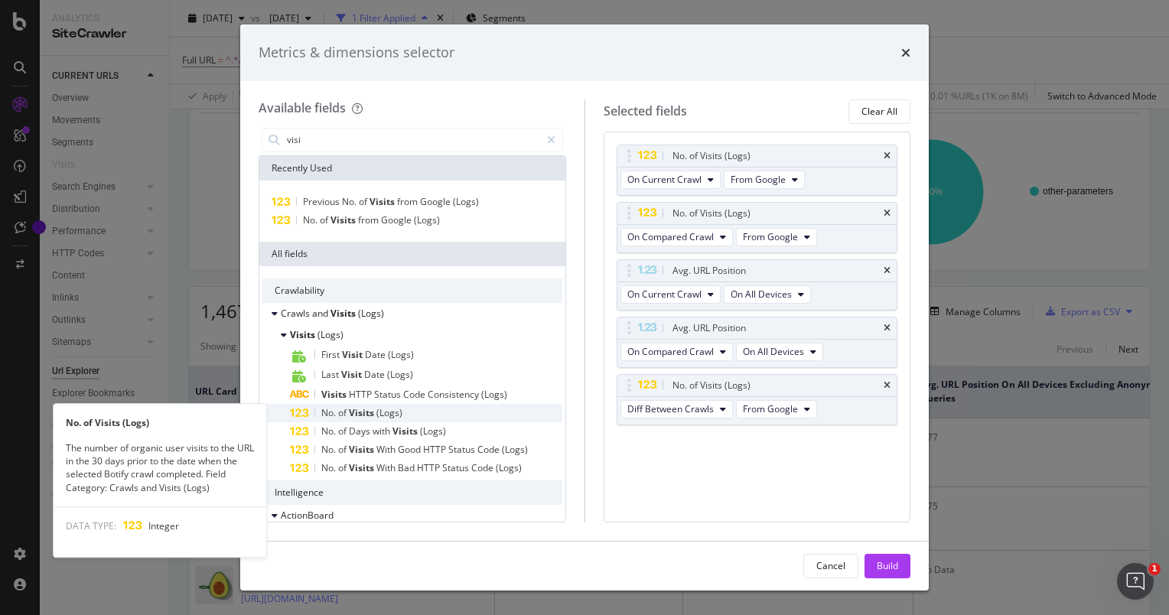
click at [427, 409] on div "No. of Visits (Logs)" at bounding box center [426, 413] width 272 height 18
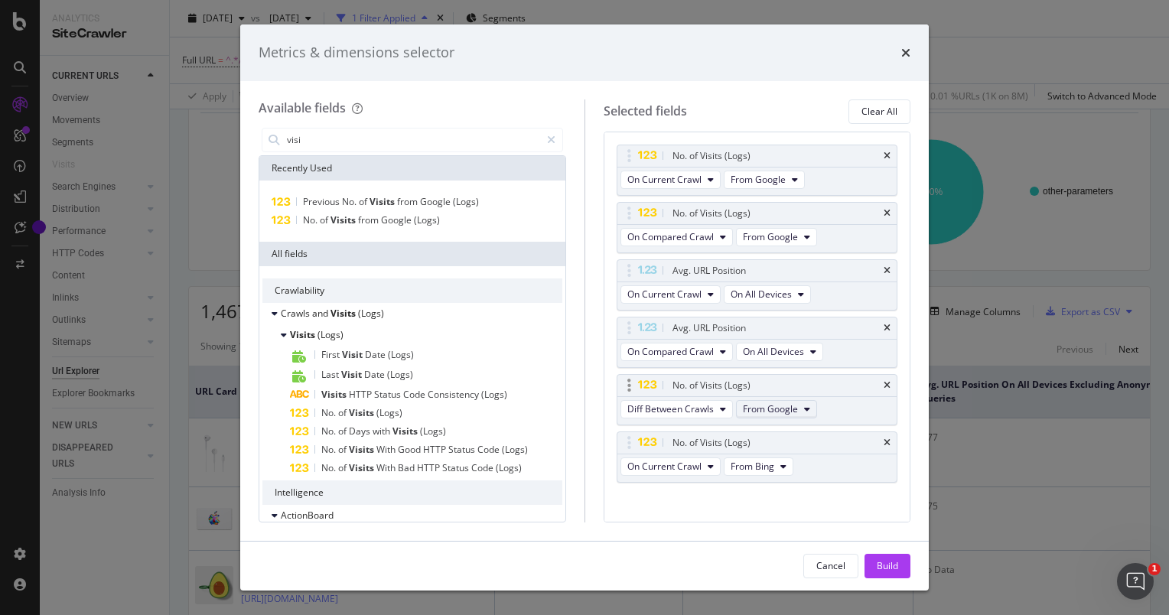
click at [777, 402] on span "From Google" at bounding box center [770, 408] width 55 height 13
click at [694, 509] on div "No. of Visits (Logs) On Current Crawl From Google No. of Visits (Logs) On Compa…" at bounding box center [758, 330] width 282 height 371
click at [879, 444] on div "No. of Visits (Logs)" at bounding box center [757, 442] width 280 height 21
click at [884, 381] on icon "times" at bounding box center [887, 385] width 7 height 9
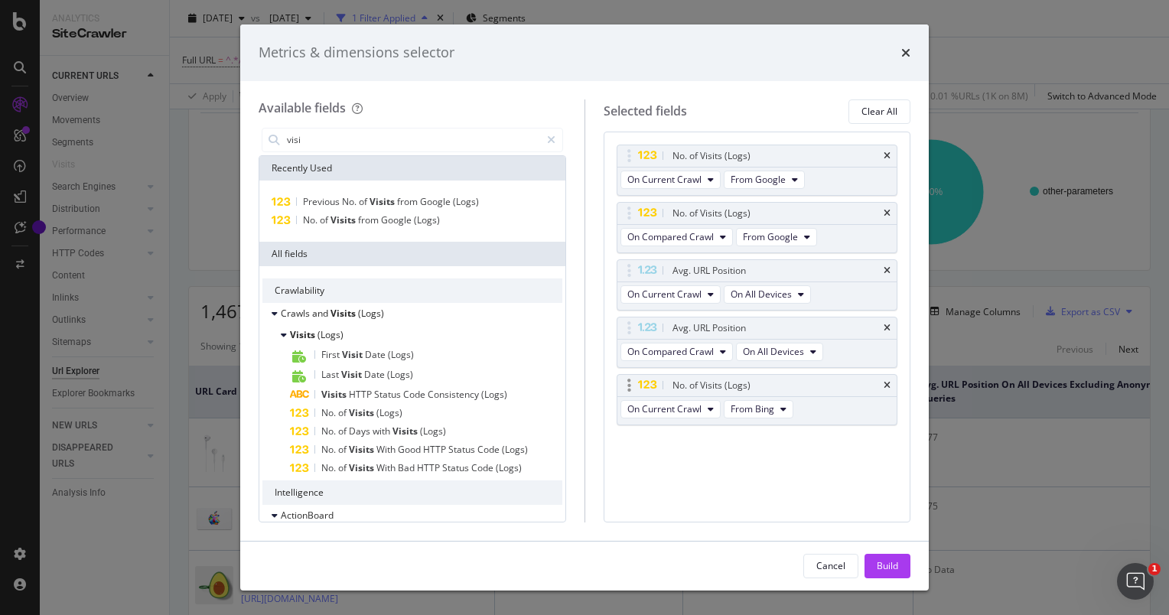
click at [881, 383] on div "No. of Visits (Logs)" at bounding box center [775, 385] width 212 height 15
click at [883, 383] on div "No. of Visits (Logs)" at bounding box center [757, 385] width 280 height 21
click at [889, 382] on icon "times" at bounding box center [887, 385] width 7 height 9
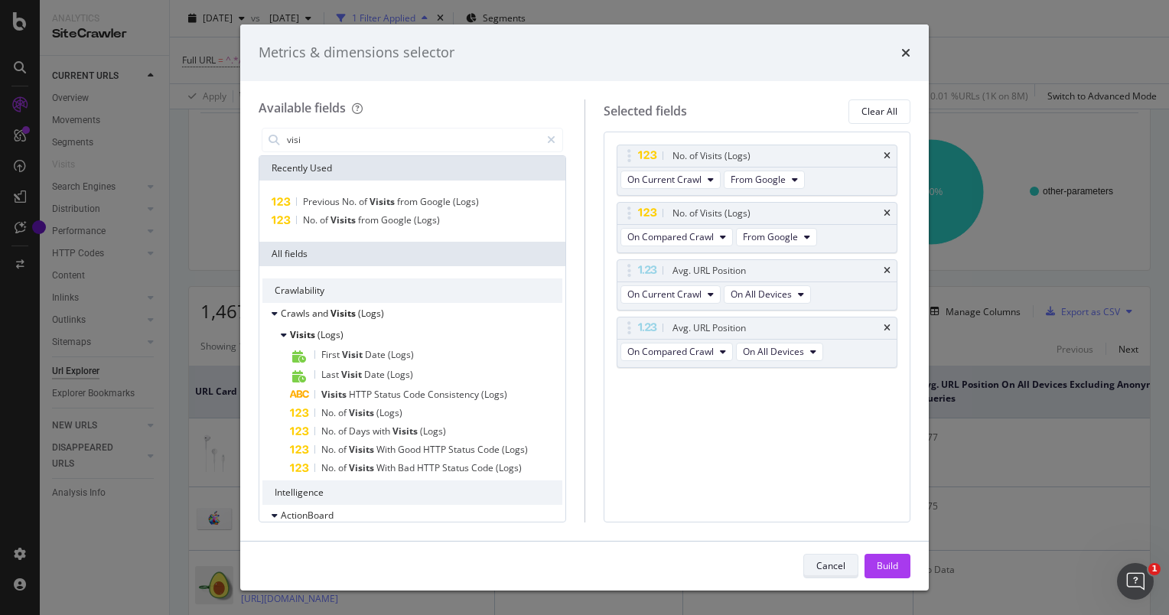
click at [824, 569] on div "Cancel" at bounding box center [830, 565] width 29 height 13
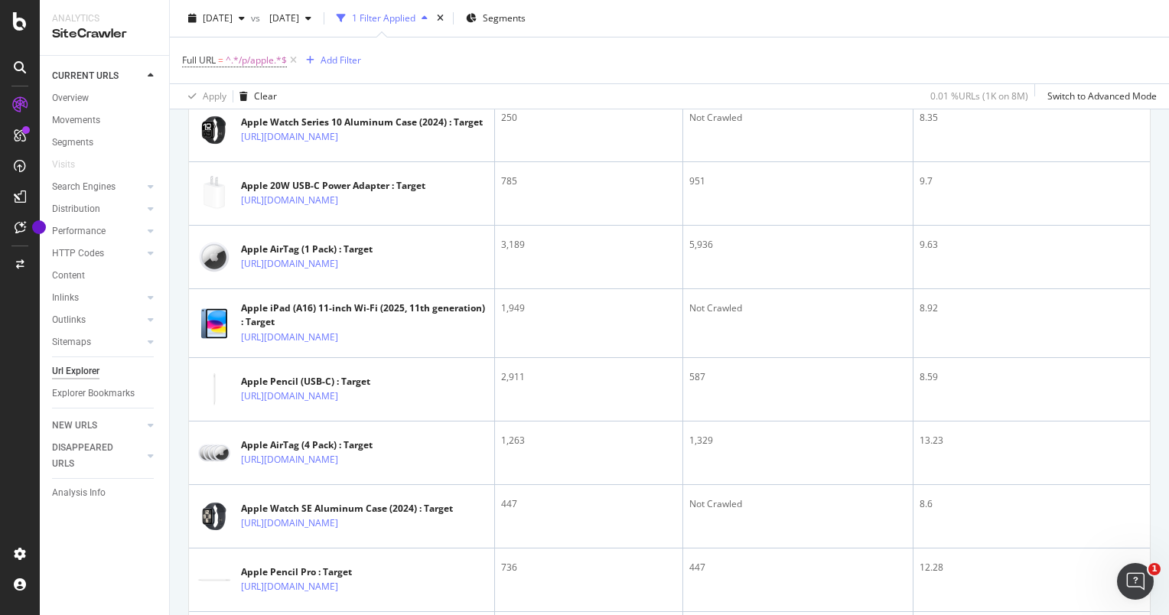
scroll to position [881, 0]
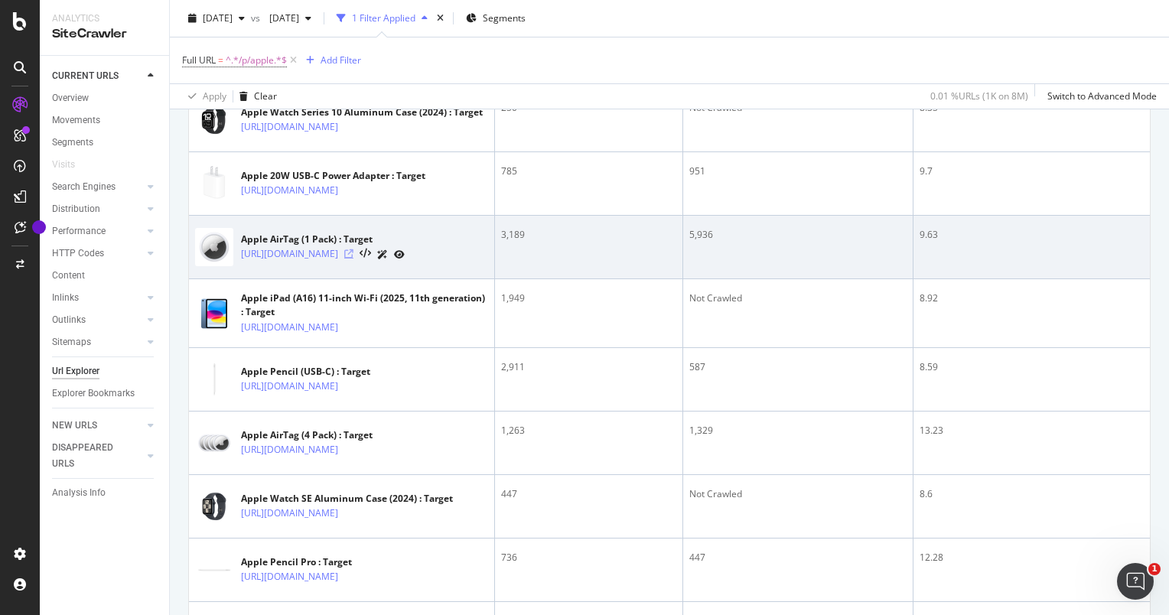
click at [353, 259] on icon at bounding box center [348, 253] width 9 height 9
